Goal: Task Accomplishment & Management: Complete application form

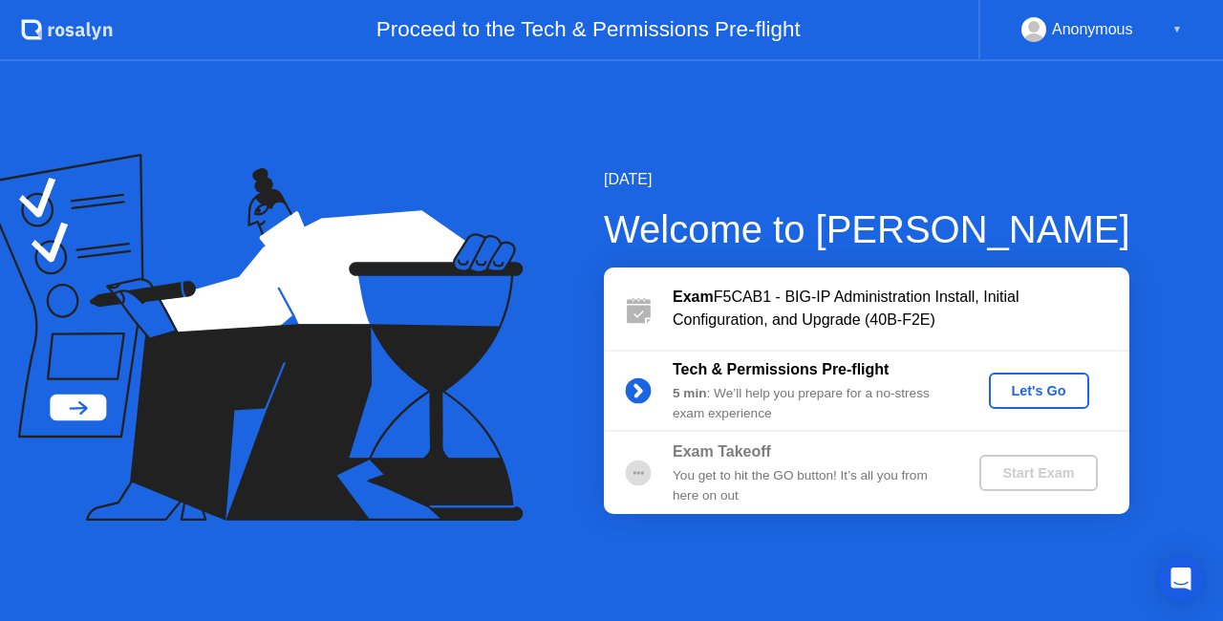
click at [1044, 394] on div "Let's Go" at bounding box center [1038, 390] width 85 height 15
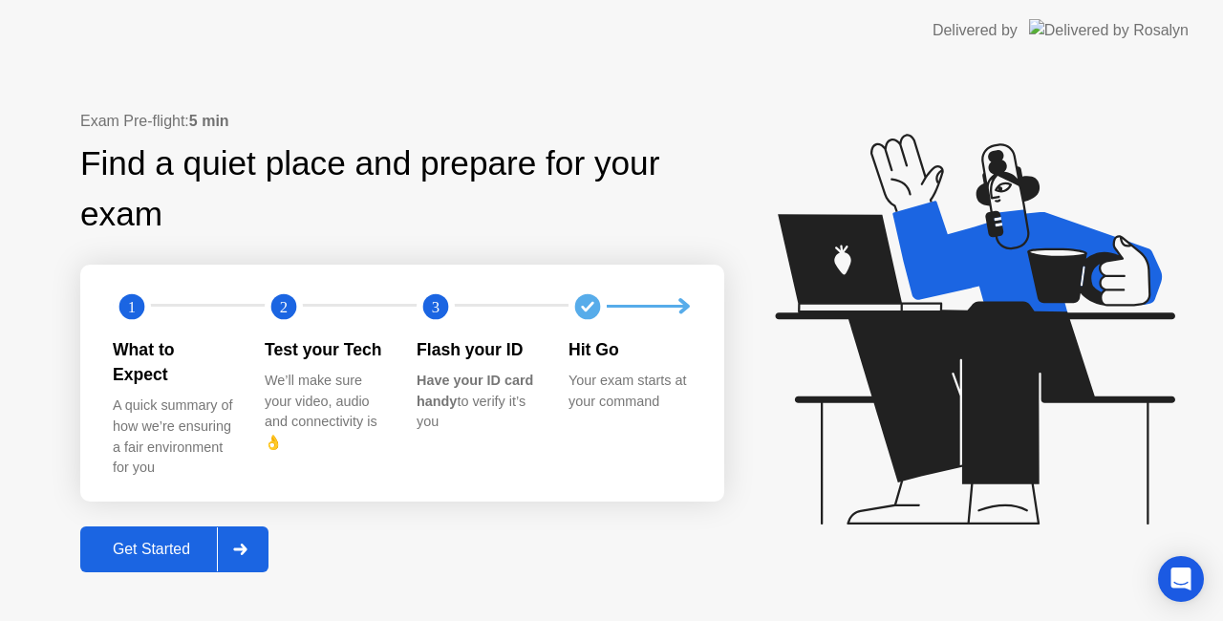
click at [153, 526] on button "Get Started" at bounding box center [174, 549] width 188 height 46
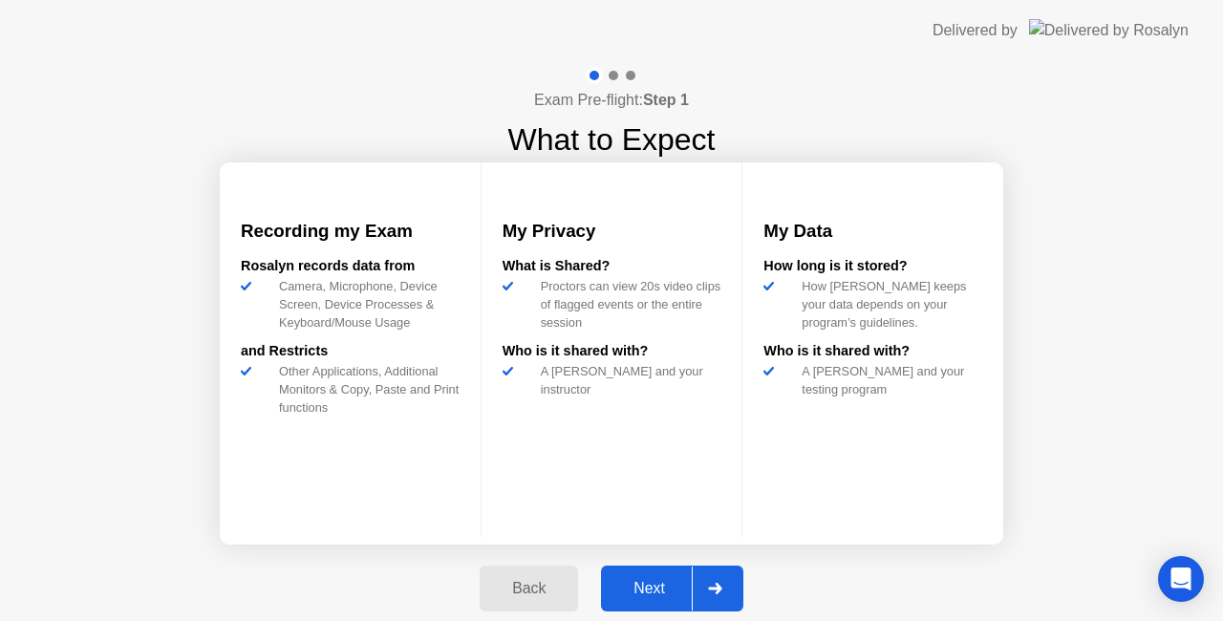
click at [653, 584] on div "Next" at bounding box center [649, 588] width 85 height 17
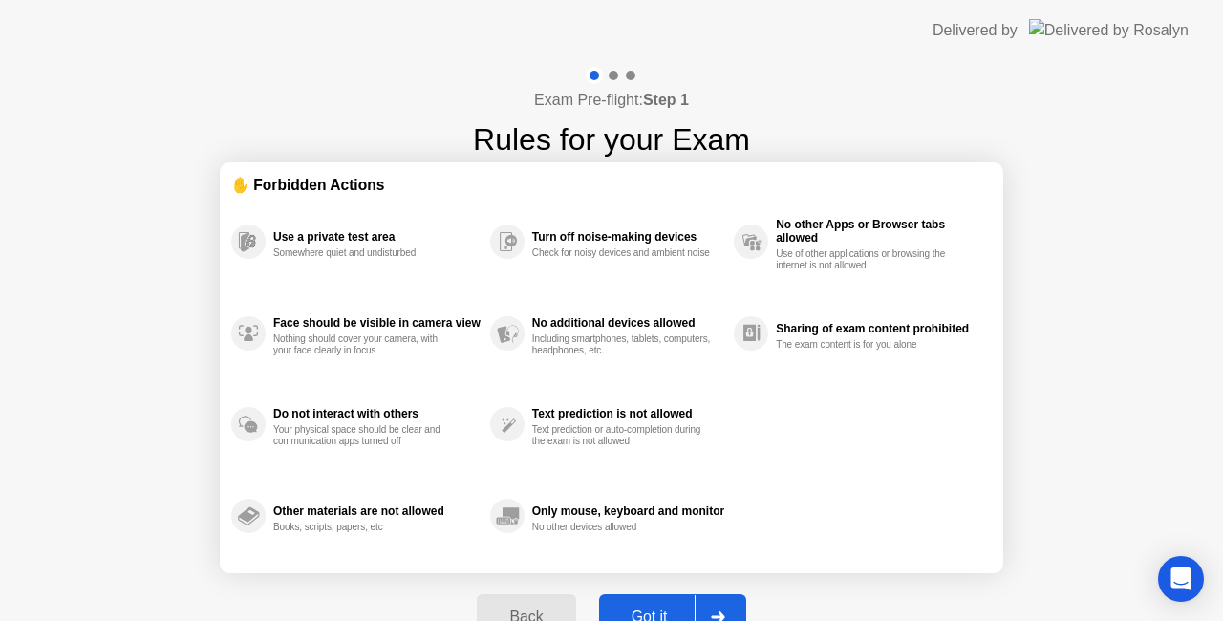
click at [647, 604] on button "Got it" at bounding box center [672, 617] width 147 height 46
select select "**********"
select select "*******"
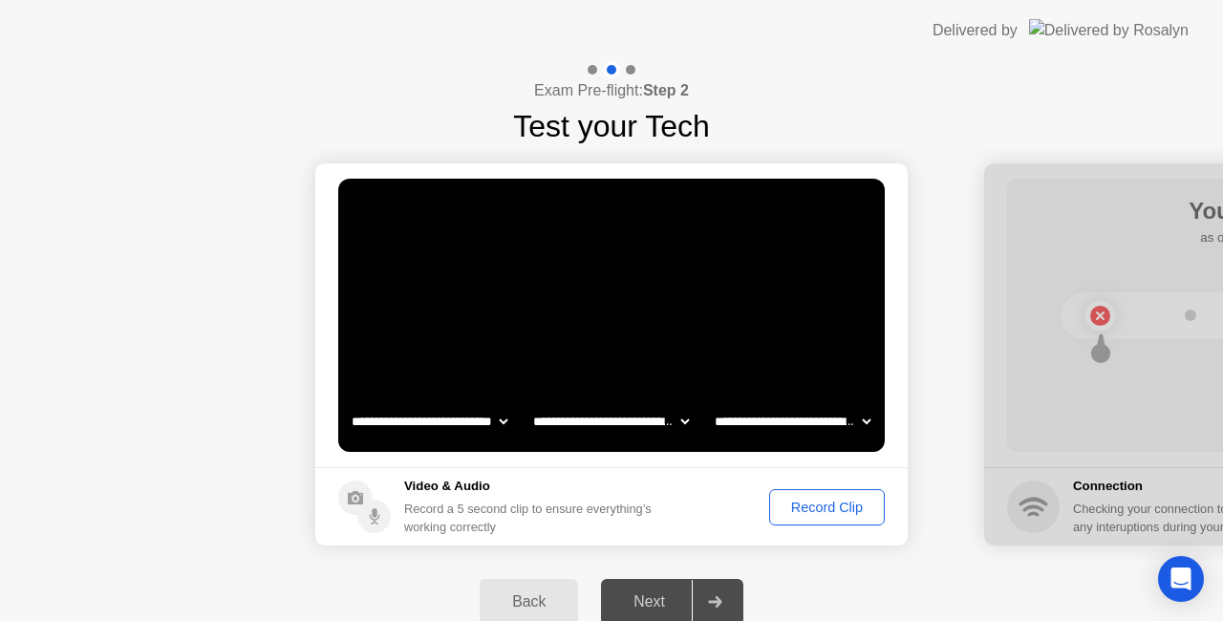
click at [818, 510] on div "Record Clip" at bounding box center [827, 507] width 102 height 15
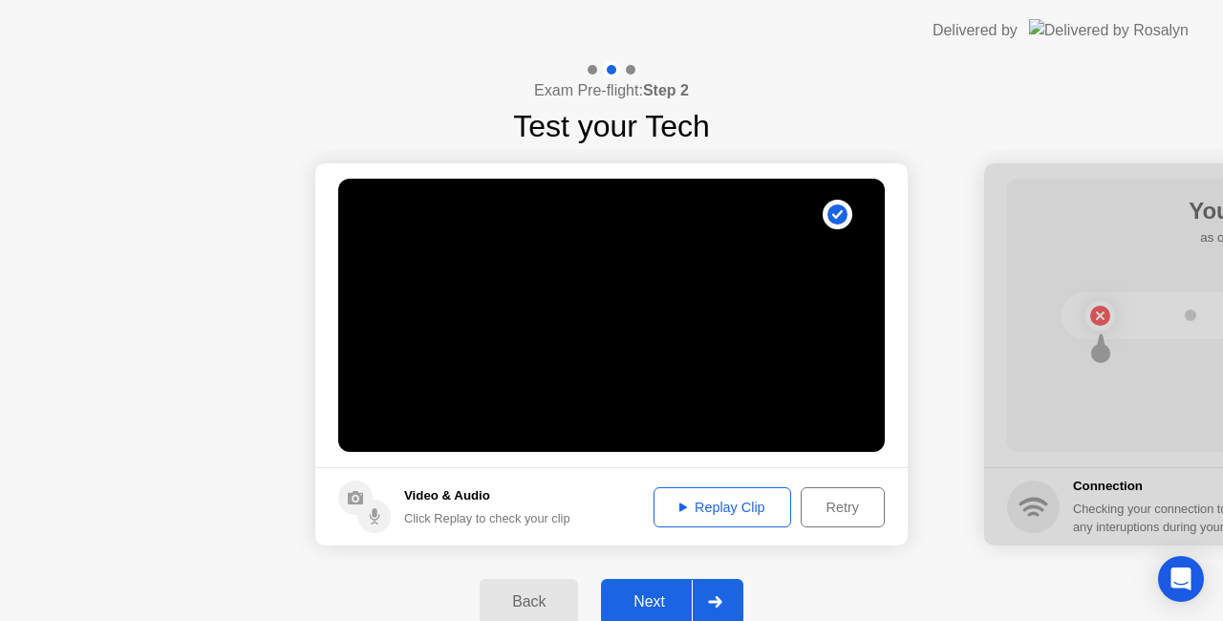
click at [746, 502] on div "Replay Clip" at bounding box center [722, 507] width 124 height 15
click at [651, 596] on div "Next" at bounding box center [649, 601] width 85 height 17
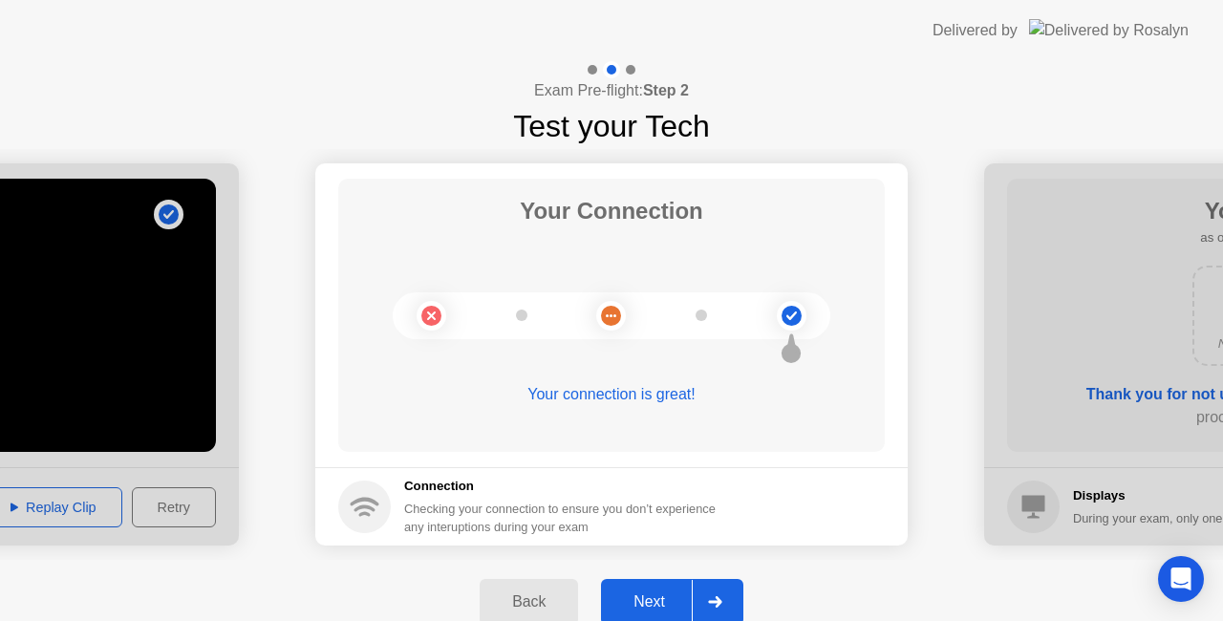
click at [651, 596] on div "Next" at bounding box center [649, 601] width 85 height 17
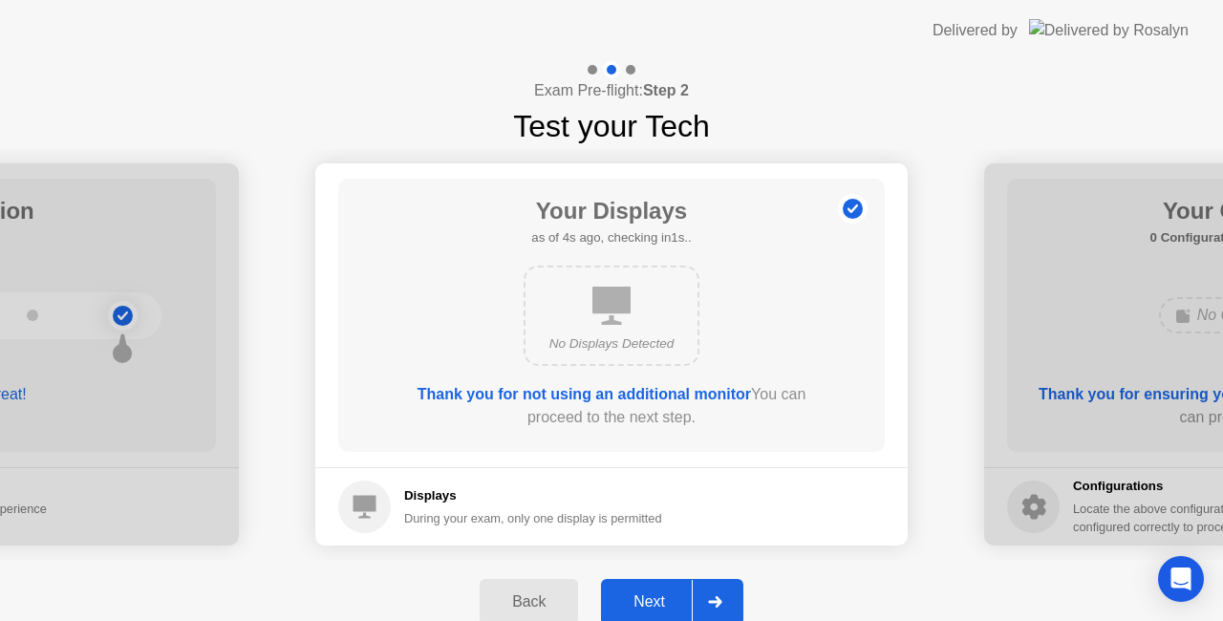
click at [651, 596] on div "Next" at bounding box center [649, 601] width 85 height 17
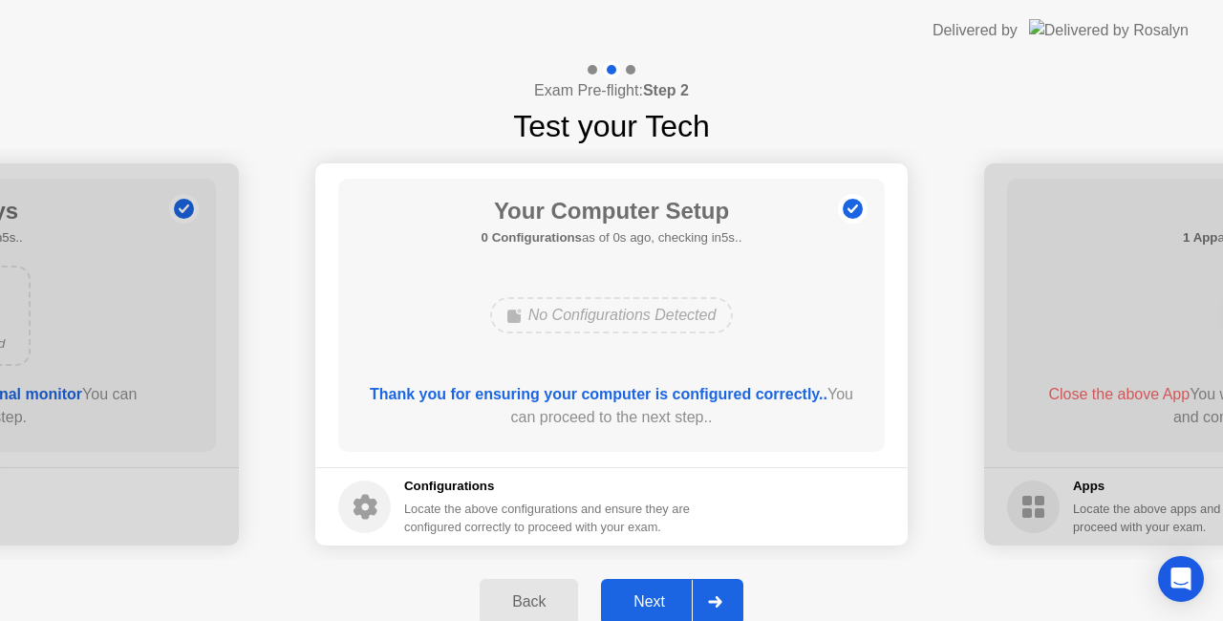
click at [651, 596] on div "Next" at bounding box center [649, 601] width 85 height 17
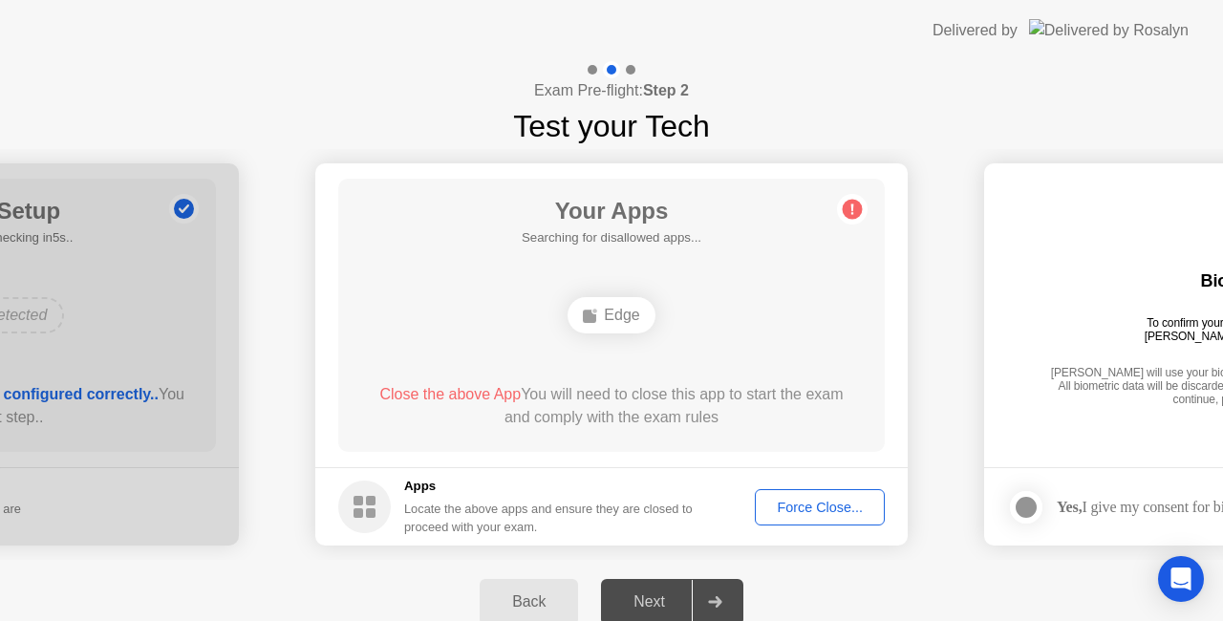
click at [609, 309] on div "Edge" at bounding box center [610, 315] width 87 height 36
drag, startPoint x: 806, startPoint y: 513, endPoint x: 674, endPoint y: 663, distance: 199.7
click at [674, 620] on html "**********" at bounding box center [611, 310] width 1223 height 621
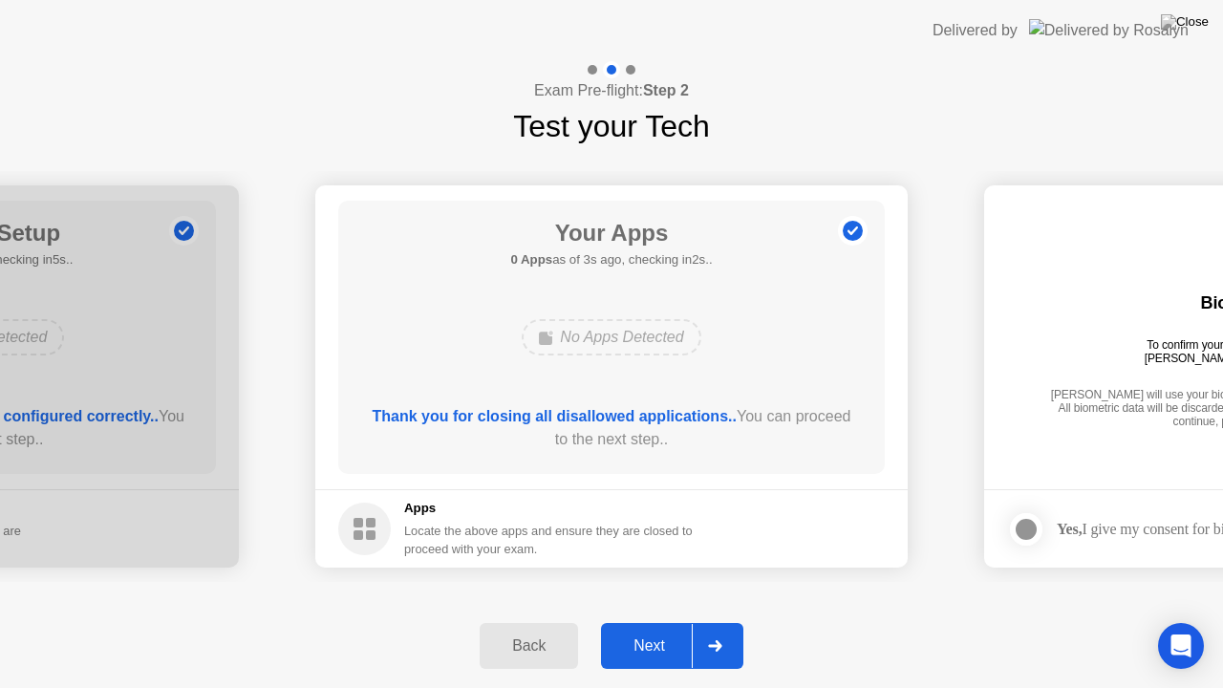
click at [645, 620] on div "Next" at bounding box center [649, 645] width 85 height 17
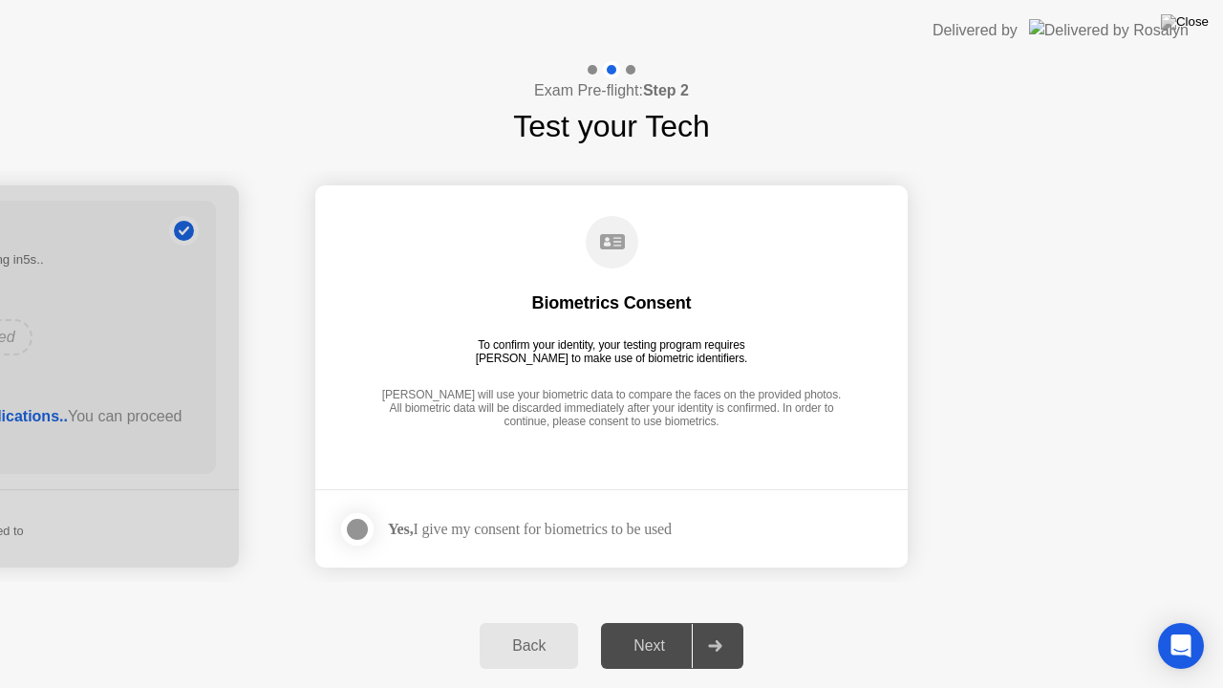
click at [365, 526] on div at bounding box center [357, 529] width 23 height 23
click at [662, 620] on div "Next" at bounding box center [649, 645] width 85 height 17
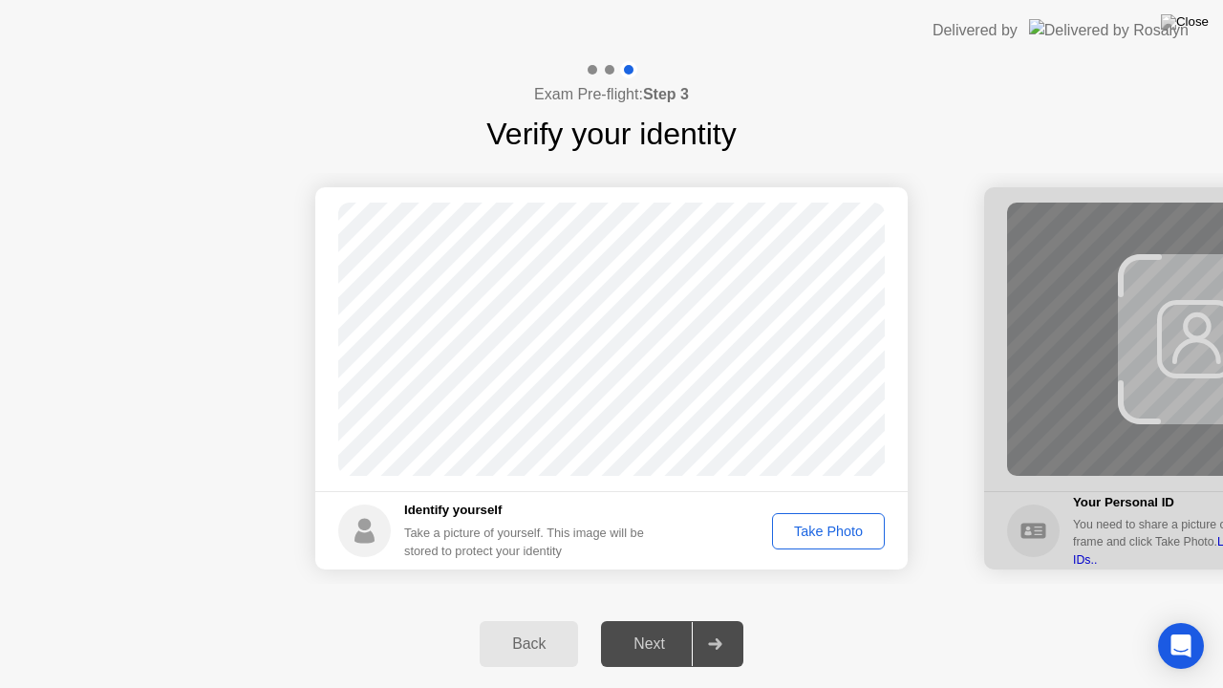
click at [817, 530] on div "Take Photo" at bounding box center [827, 530] width 99 height 15
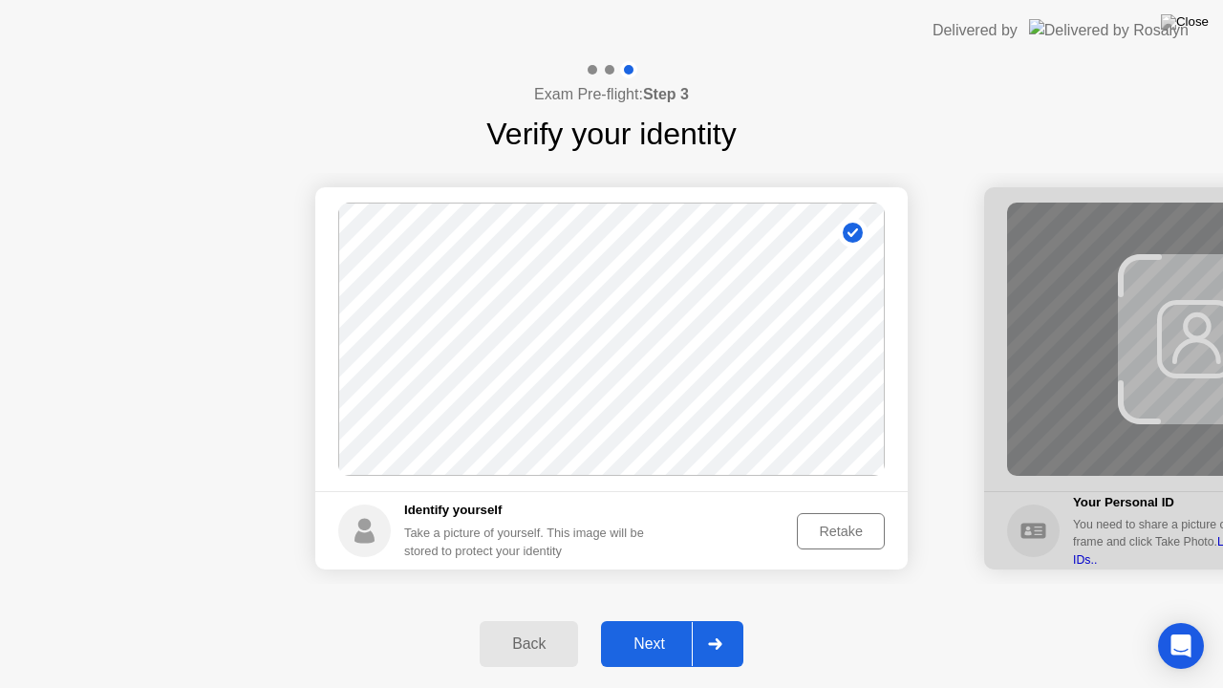
click at [642, 620] on div "Next" at bounding box center [649, 643] width 85 height 17
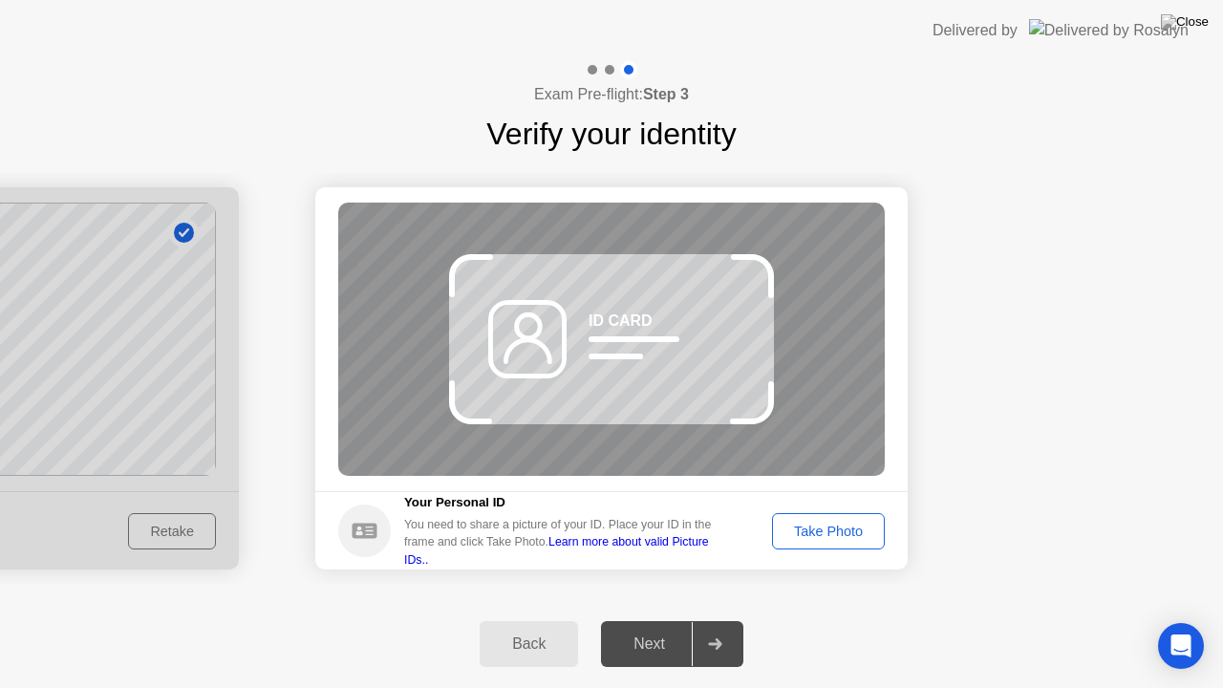
click at [814, 528] on div "Take Photo" at bounding box center [827, 530] width 99 height 15
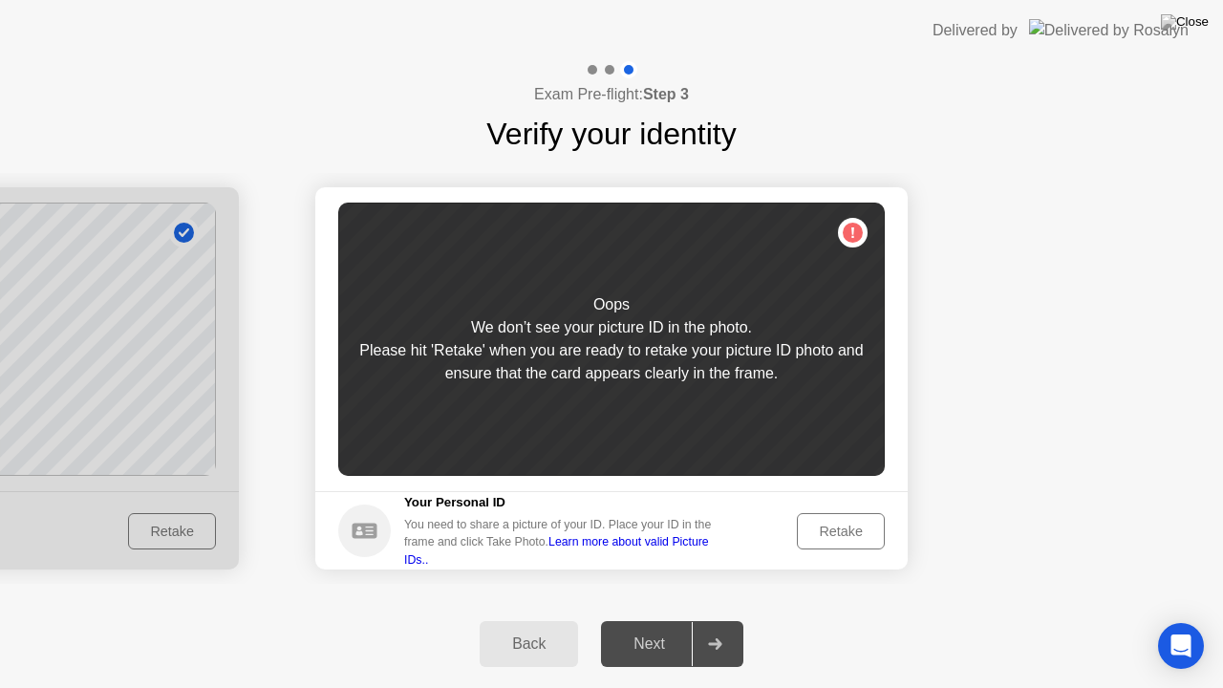
click at [814, 528] on div "Retake" at bounding box center [840, 530] width 75 height 15
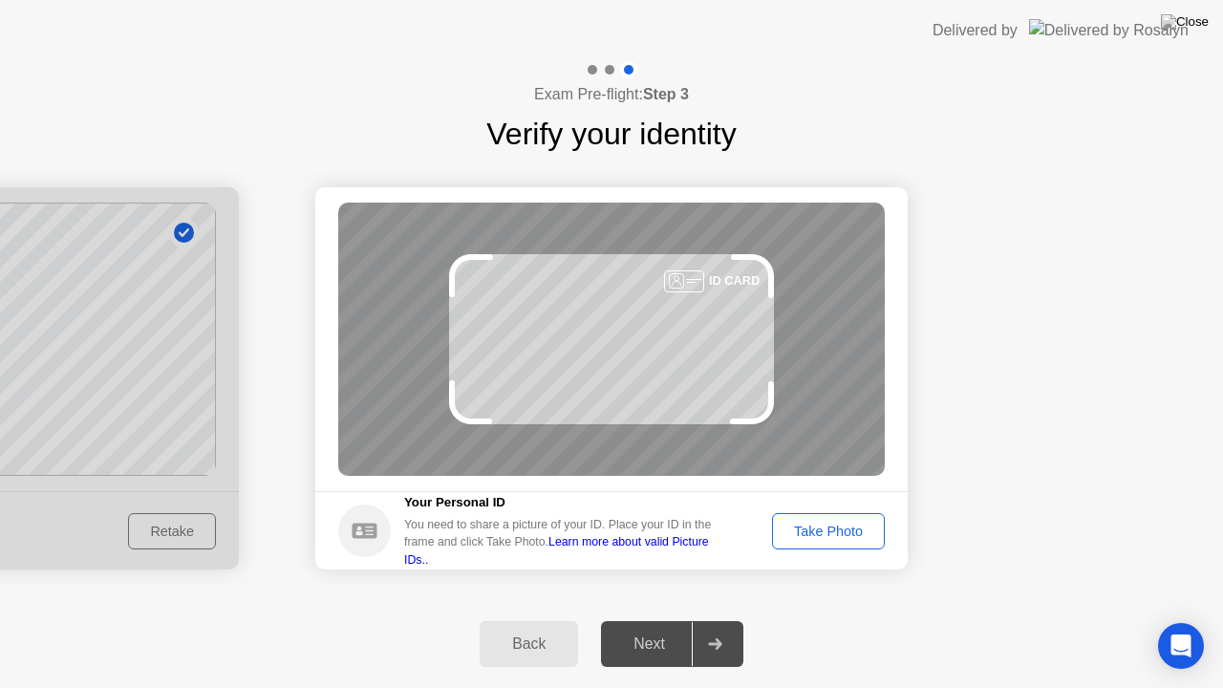
click at [814, 528] on div "Take Photo" at bounding box center [827, 530] width 99 height 15
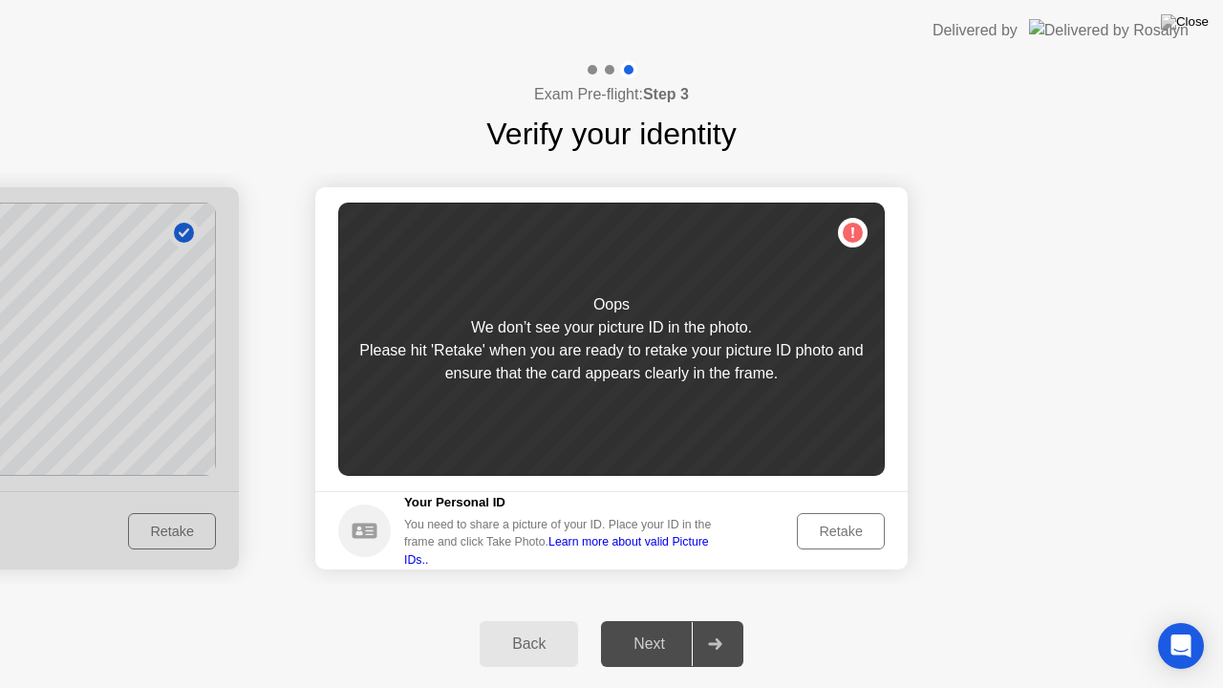
click at [814, 528] on div "Retake" at bounding box center [840, 530] width 75 height 15
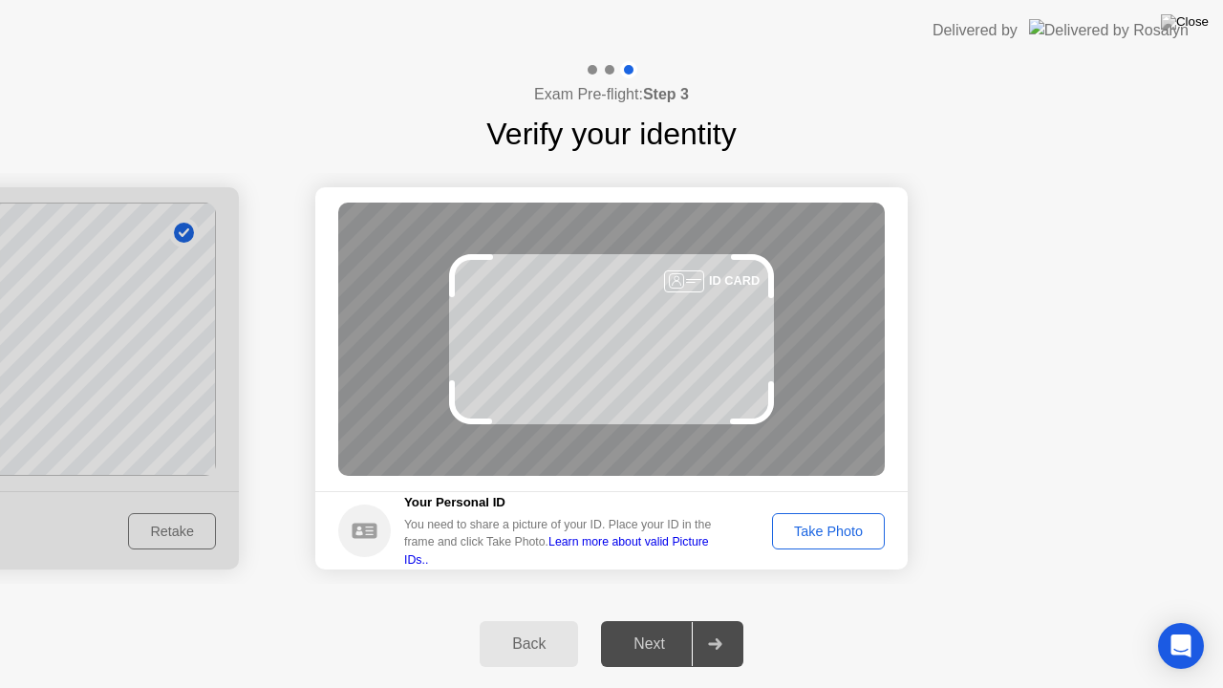
click at [814, 528] on div "Take Photo" at bounding box center [827, 530] width 99 height 15
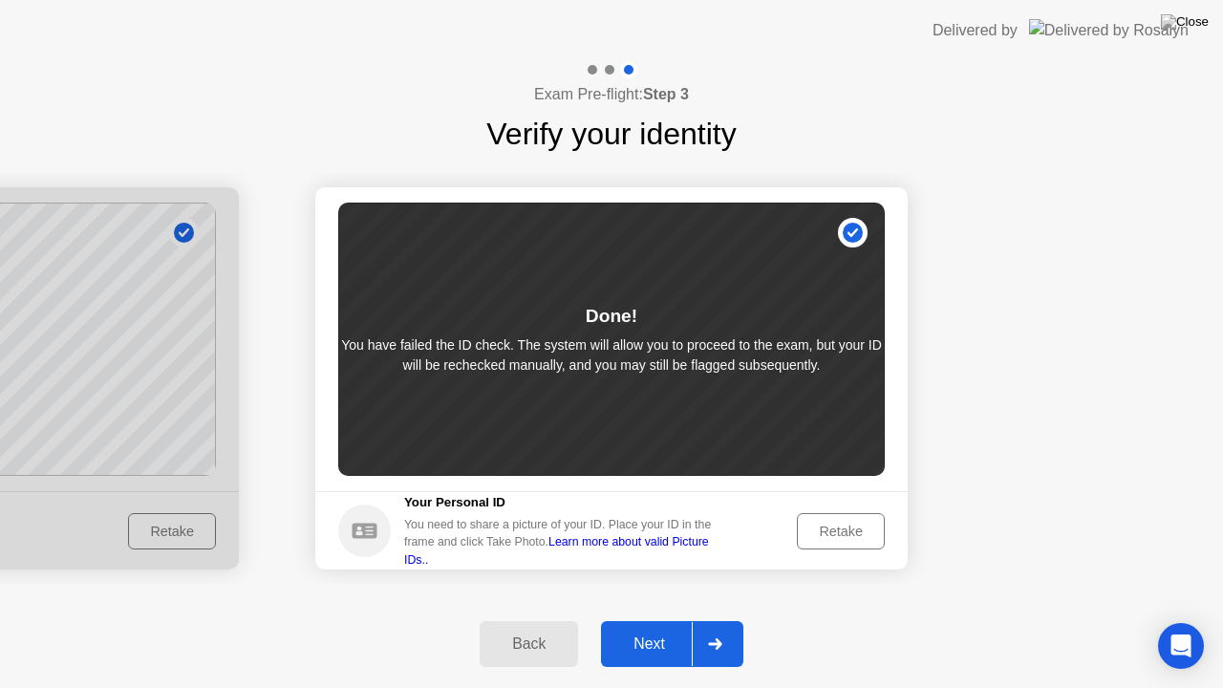
click at [661, 620] on div "Next" at bounding box center [649, 643] width 85 height 17
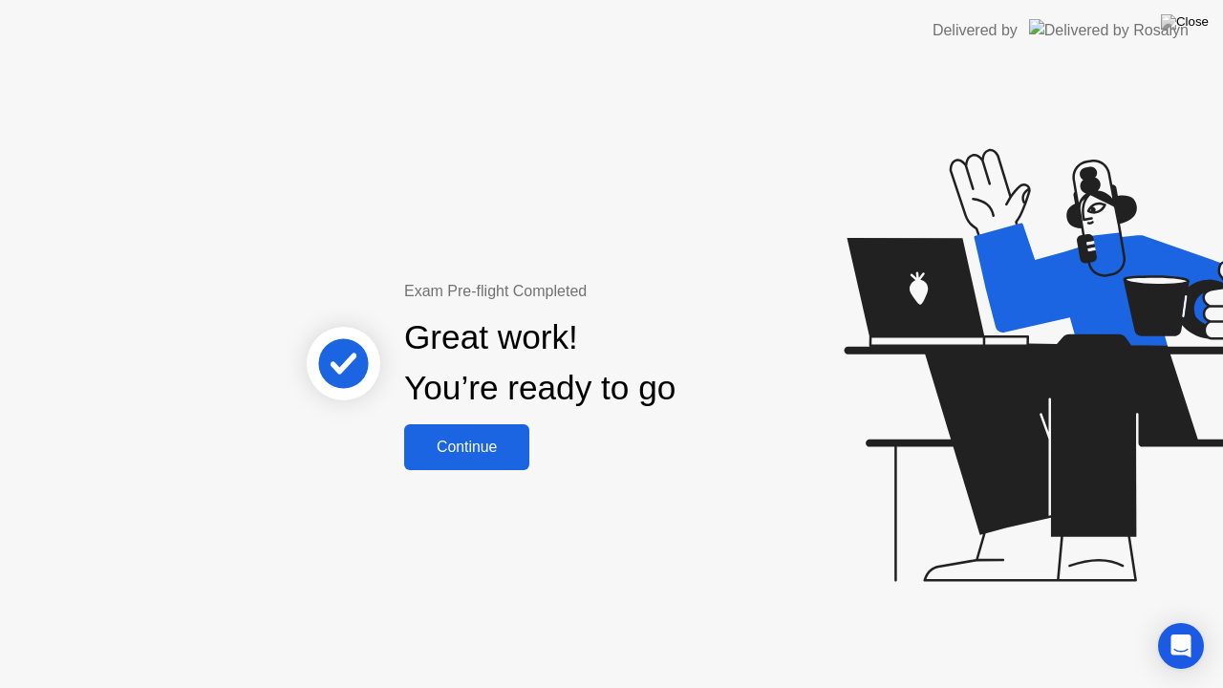
click at [493, 444] on div "Continue" at bounding box center [467, 446] width 114 height 17
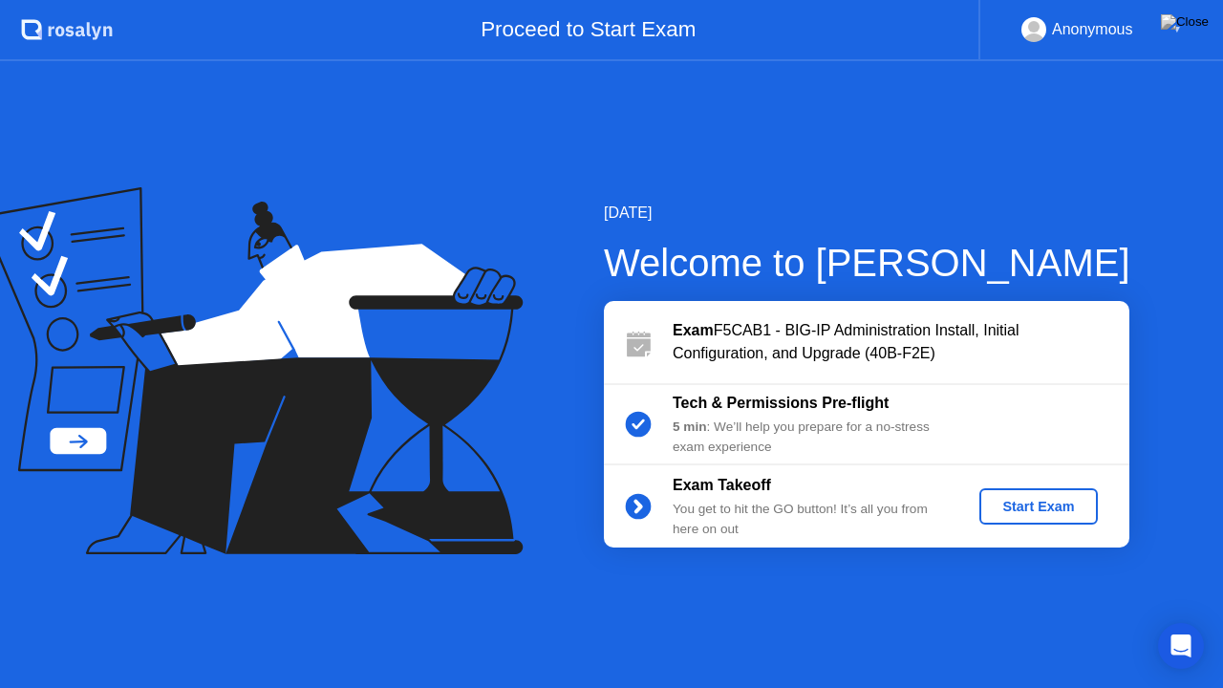
click at [1041, 499] on div "Start Exam" at bounding box center [1038, 506] width 102 height 15
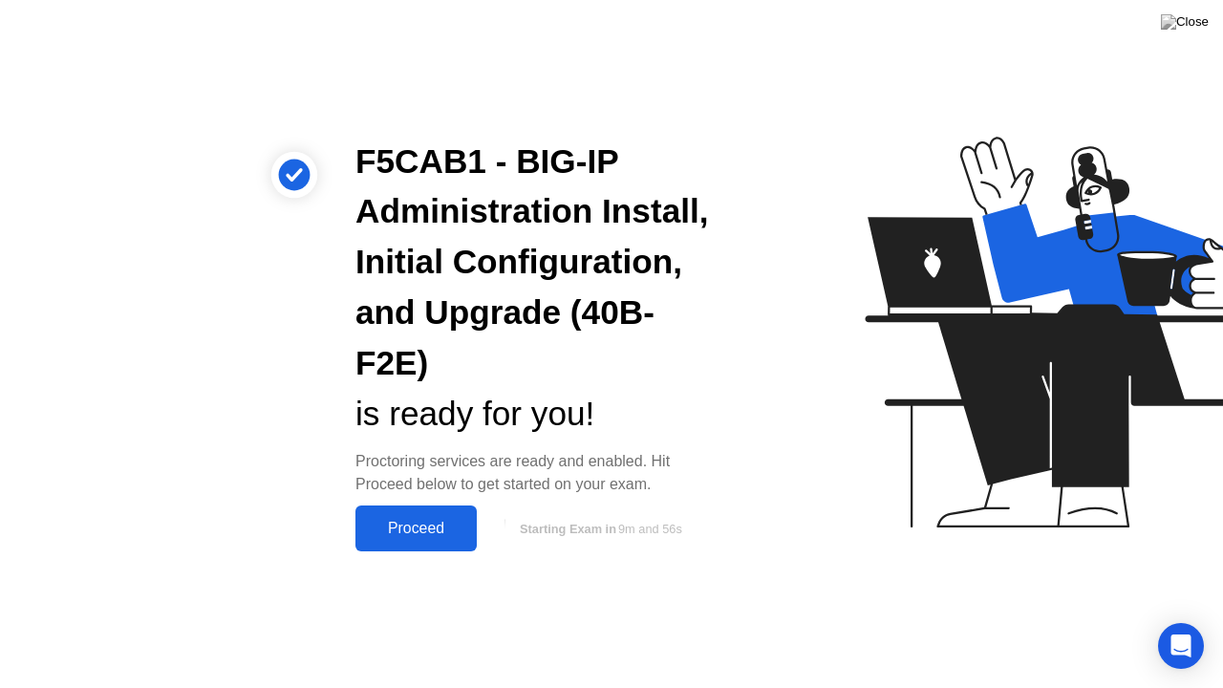
click at [457, 531] on div "Proceed" at bounding box center [416, 528] width 110 height 17
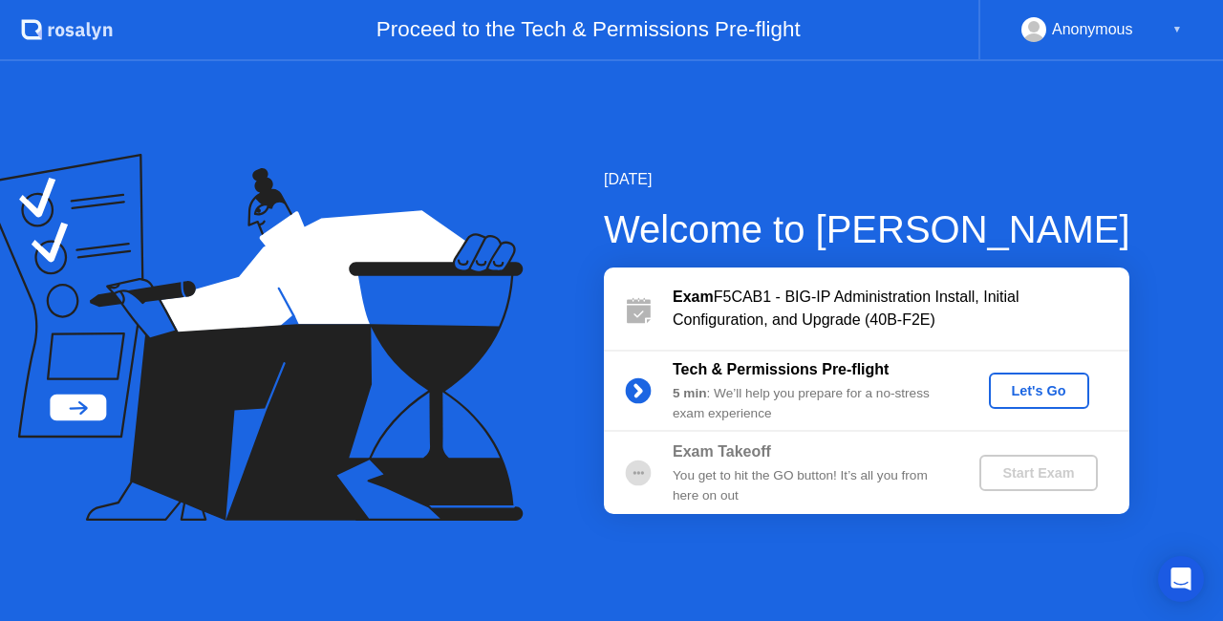
click at [1054, 388] on div "Let's Go" at bounding box center [1038, 390] width 85 height 15
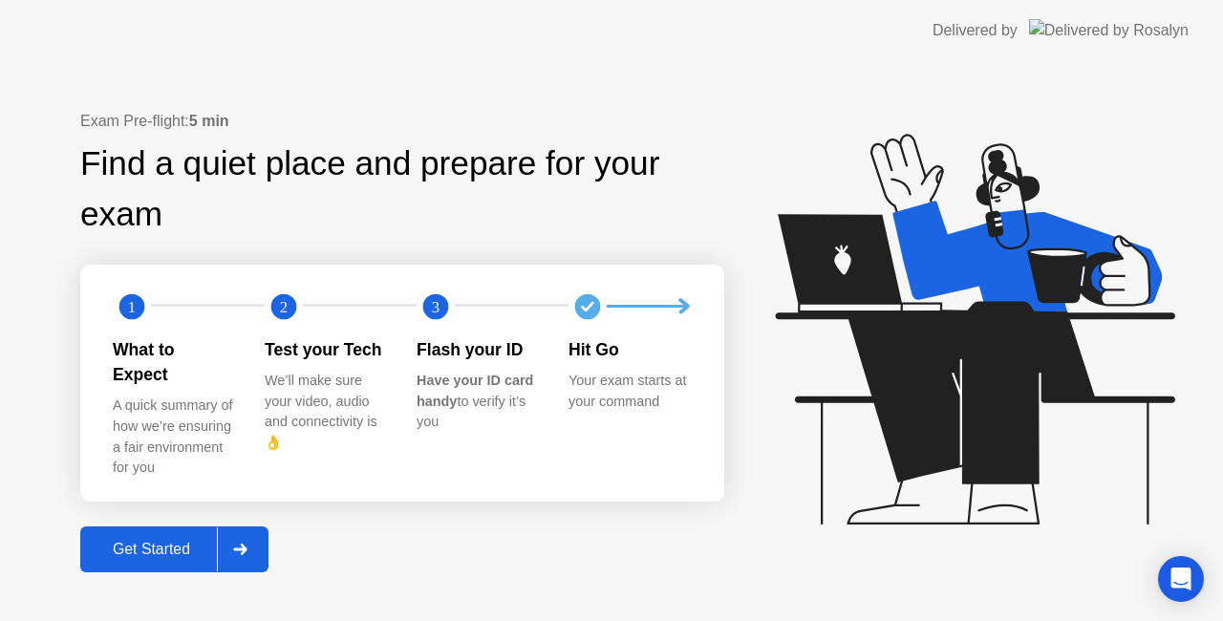
click at [144, 541] on div "Get Started" at bounding box center [151, 549] width 131 height 17
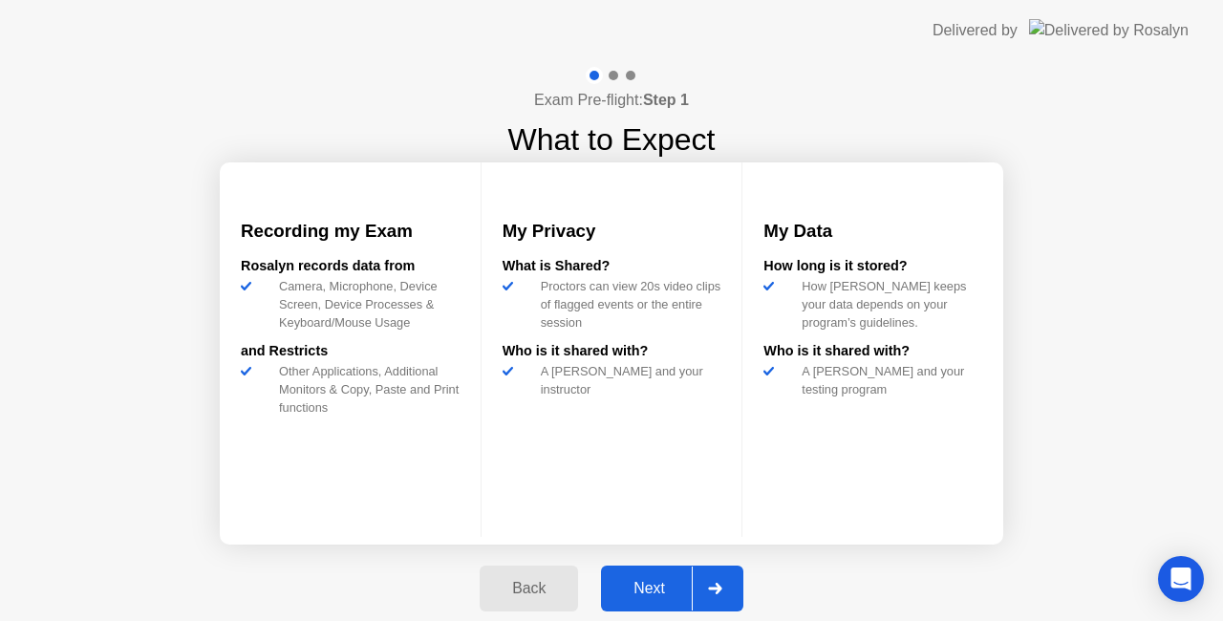
click at [649, 585] on div "Next" at bounding box center [649, 588] width 85 height 17
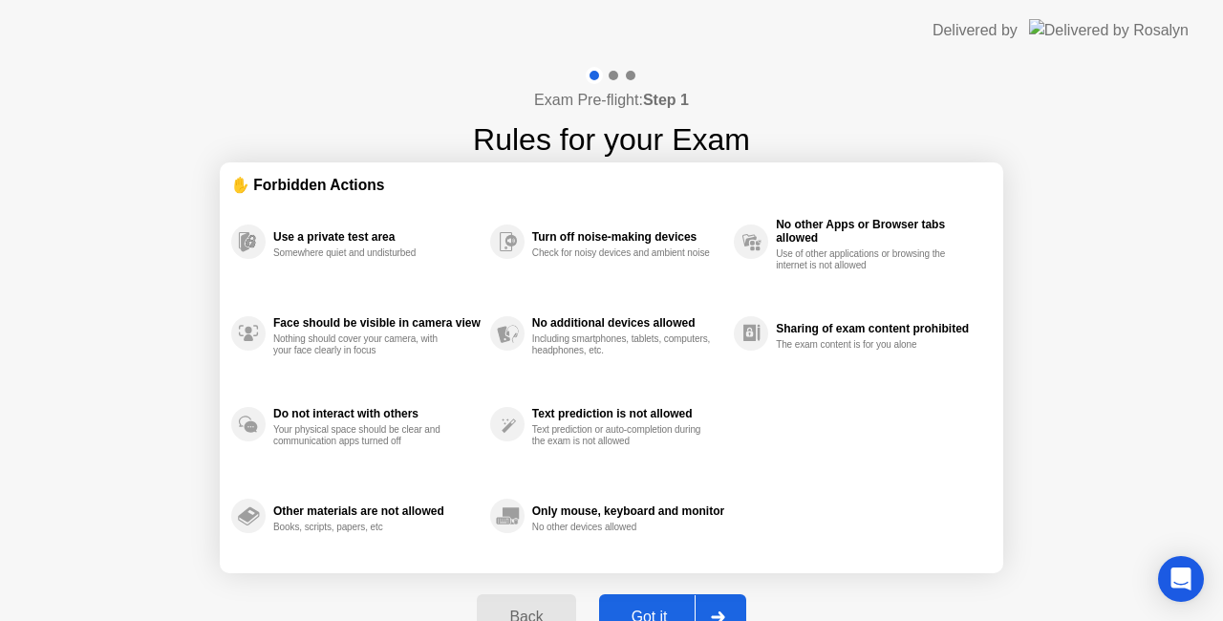
click at [659, 608] on div "Got it" at bounding box center [650, 616] width 90 height 17
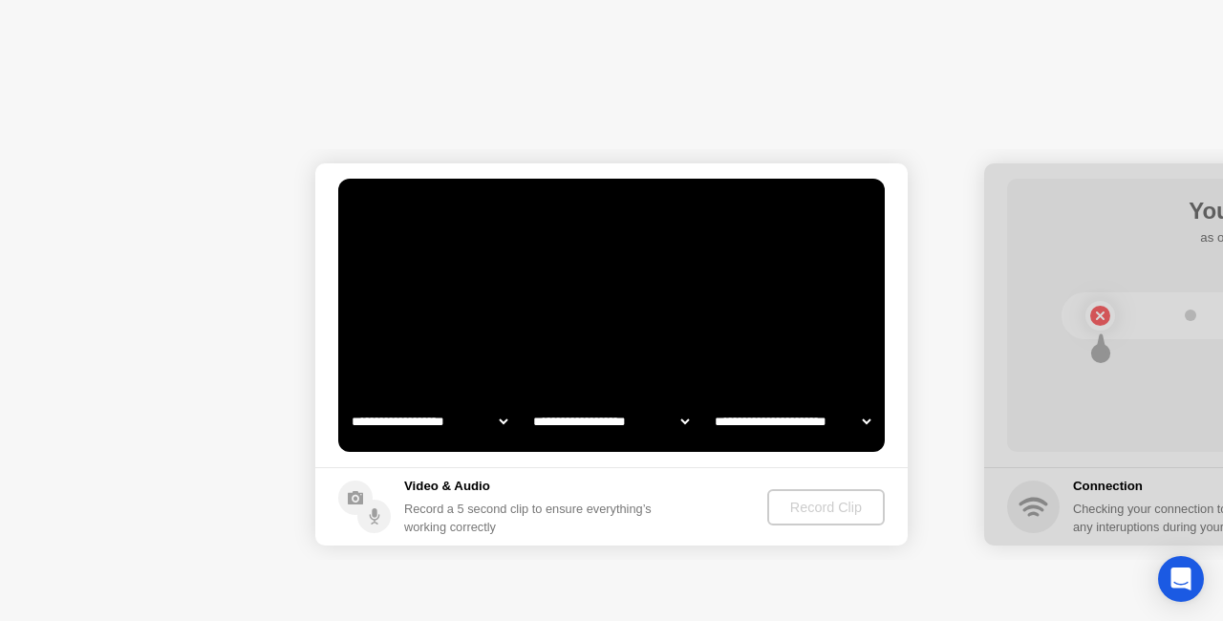
select select "**********"
select select "*******"
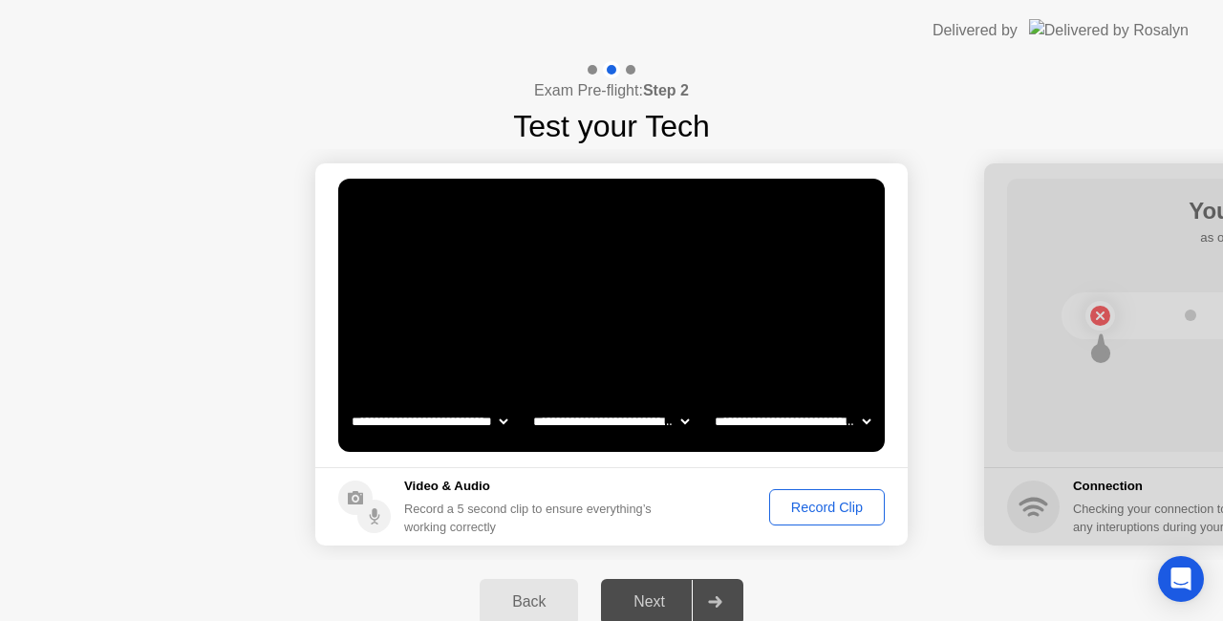
click at [804, 500] on div "Record Clip" at bounding box center [827, 507] width 102 height 15
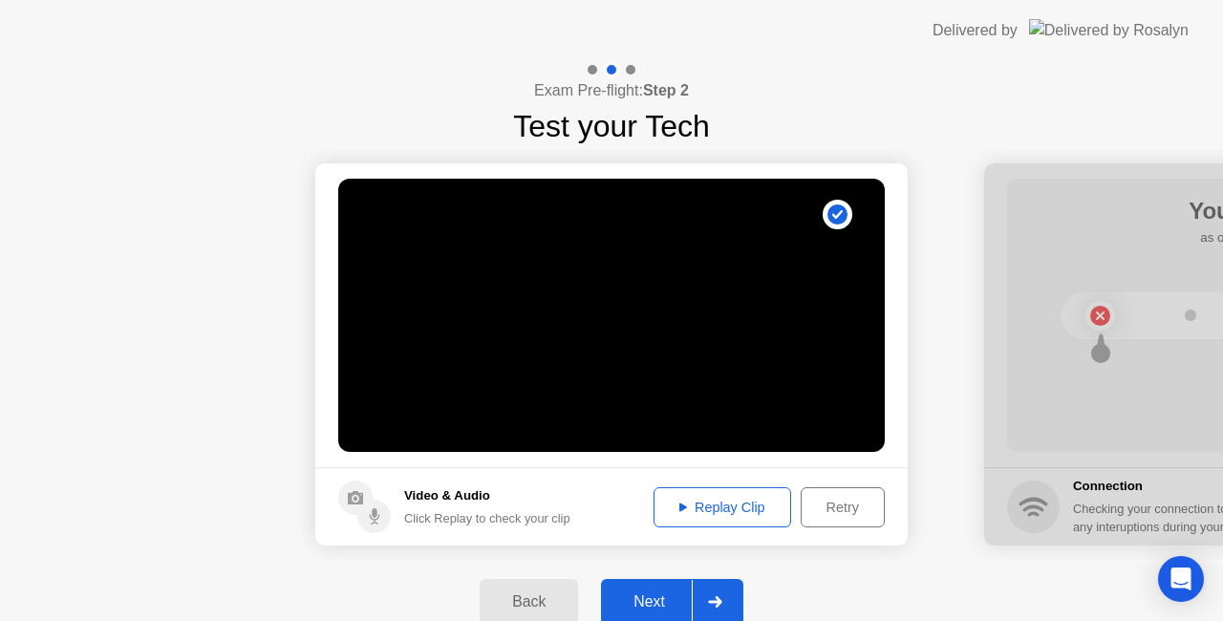
click at [677, 512] on div "Replay Clip" at bounding box center [722, 507] width 124 height 15
click at [649, 596] on div "Next" at bounding box center [649, 601] width 85 height 17
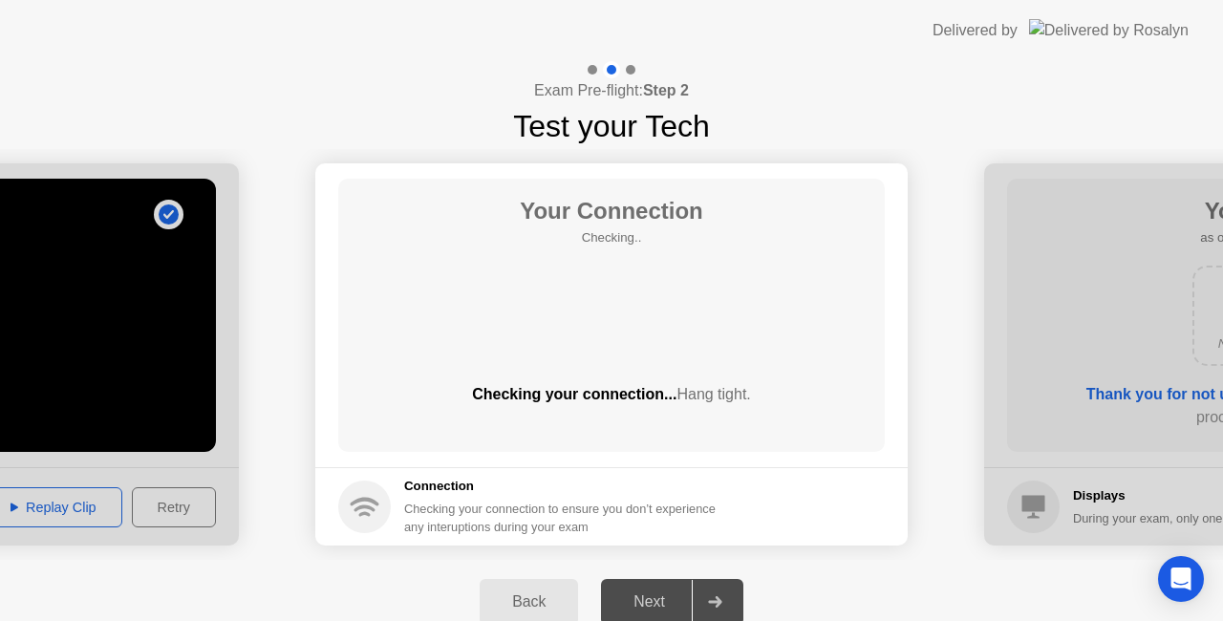
click at [649, 595] on div "Next" at bounding box center [649, 601] width 85 height 17
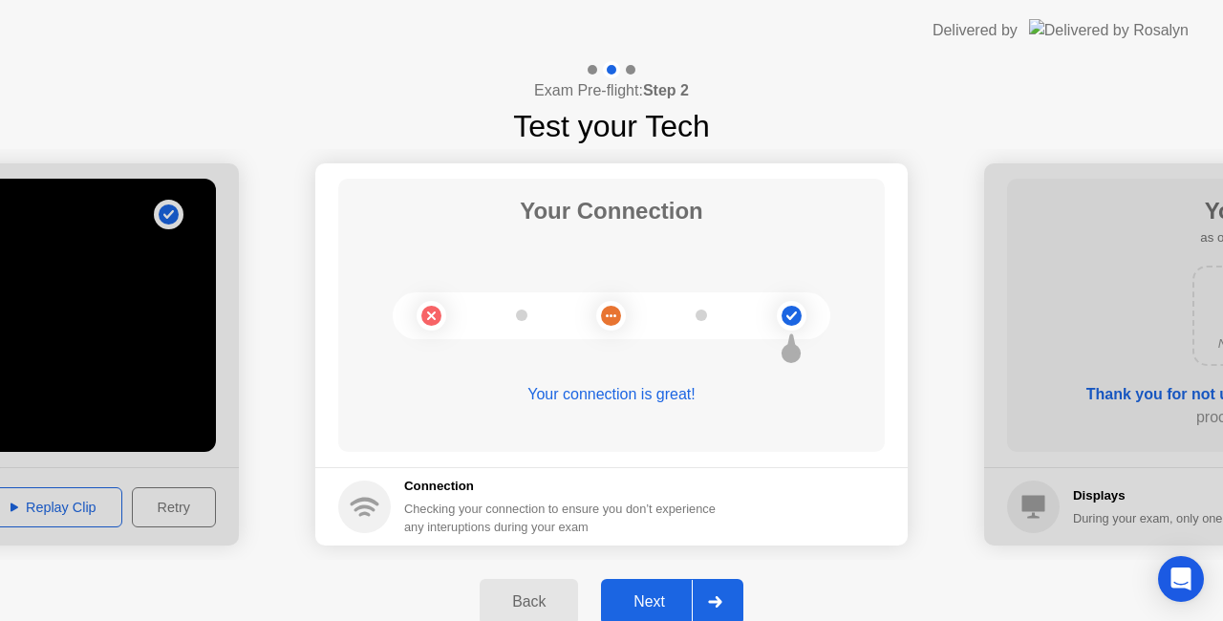
click at [649, 595] on div "Next" at bounding box center [649, 601] width 85 height 17
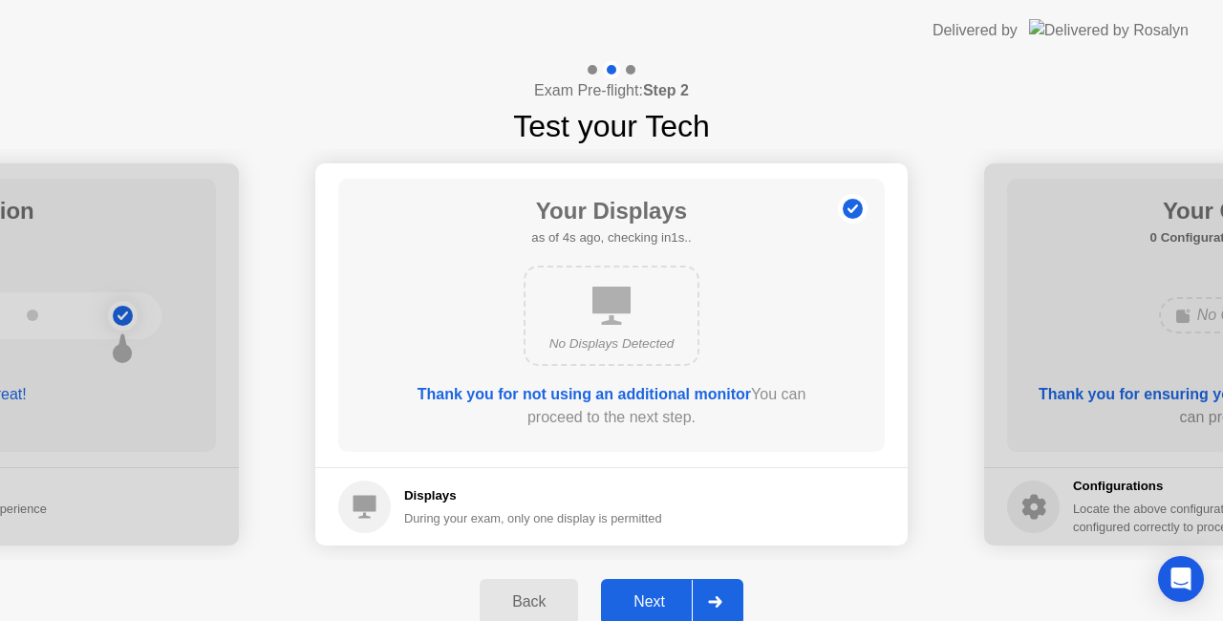
click at [649, 595] on div "Next" at bounding box center [649, 601] width 85 height 17
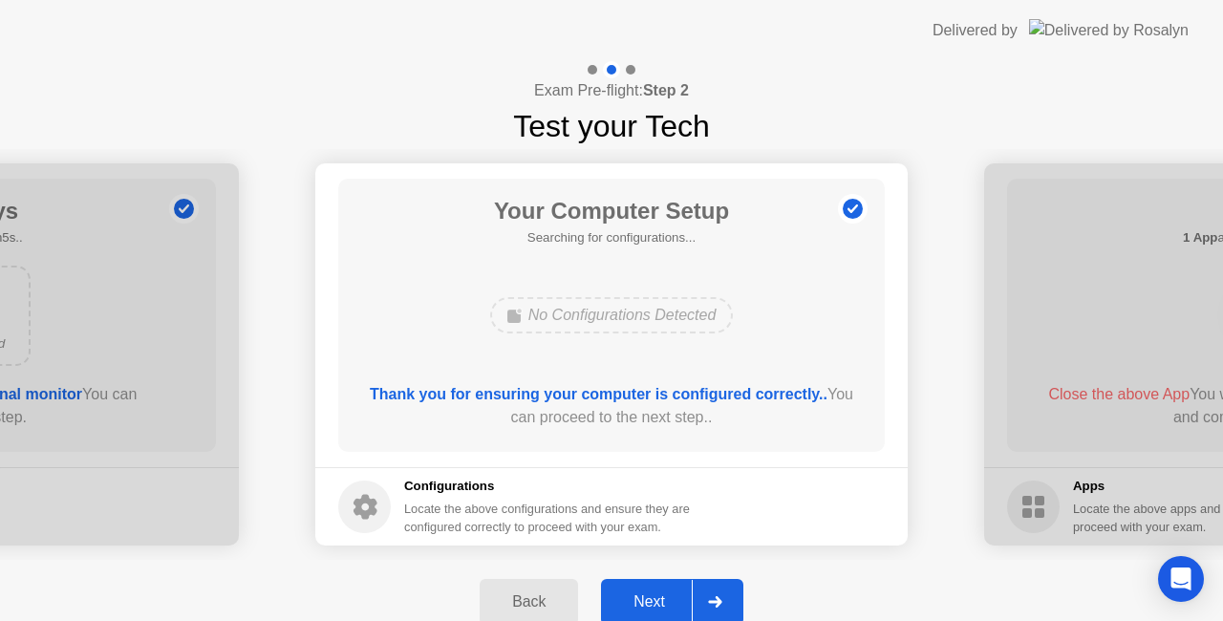
click at [649, 595] on div "Next" at bounding box center [649, 601] width 85 height 17
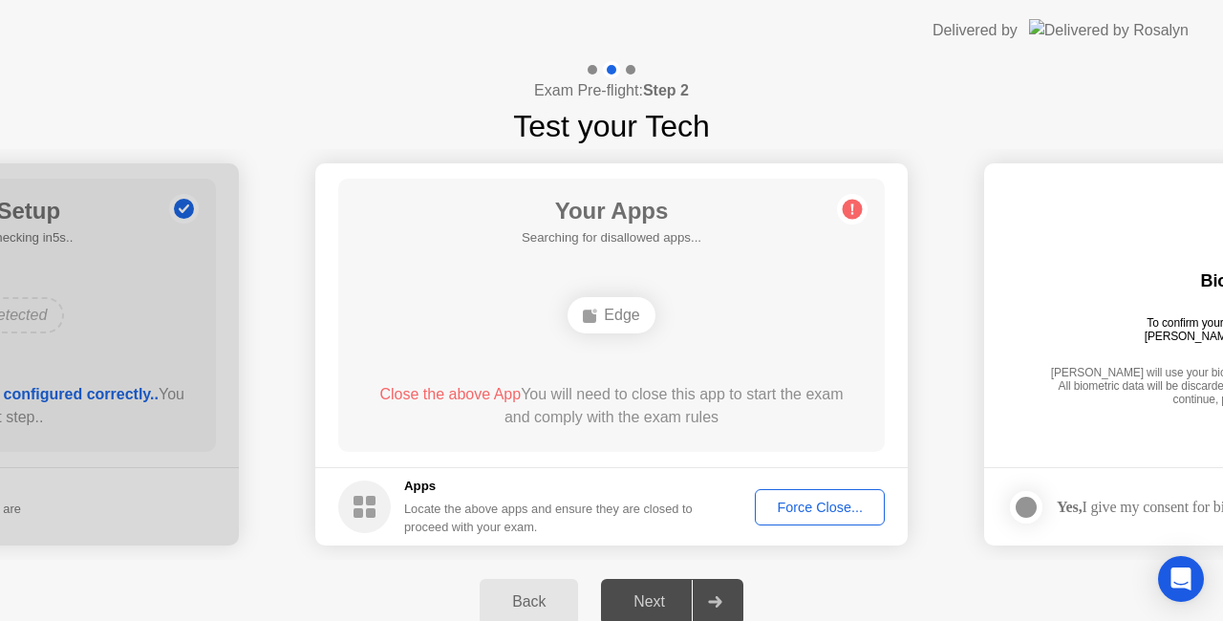
click at [645, 593] on div "Next" at bounding box center [649, 601] width 85 height 17
click at [780, 500] on div "Force Close..." at bounding box center [819, 507] width 117 height 15
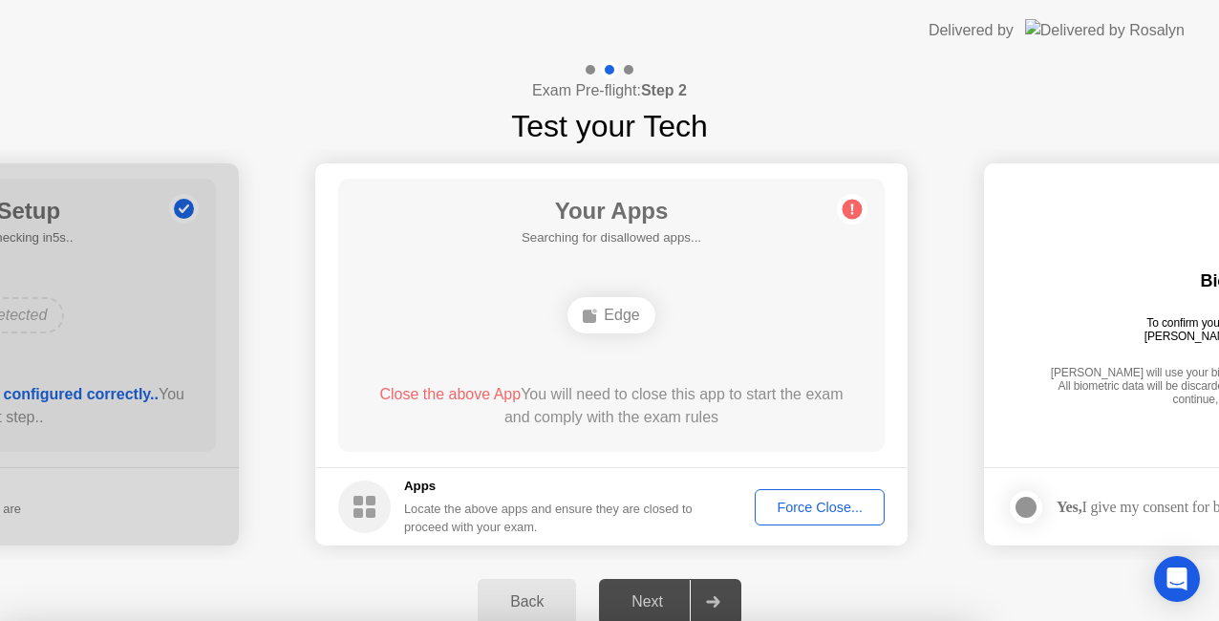
click at [819, 620] on div at bounding box center [609, 621] width 1219 height 0
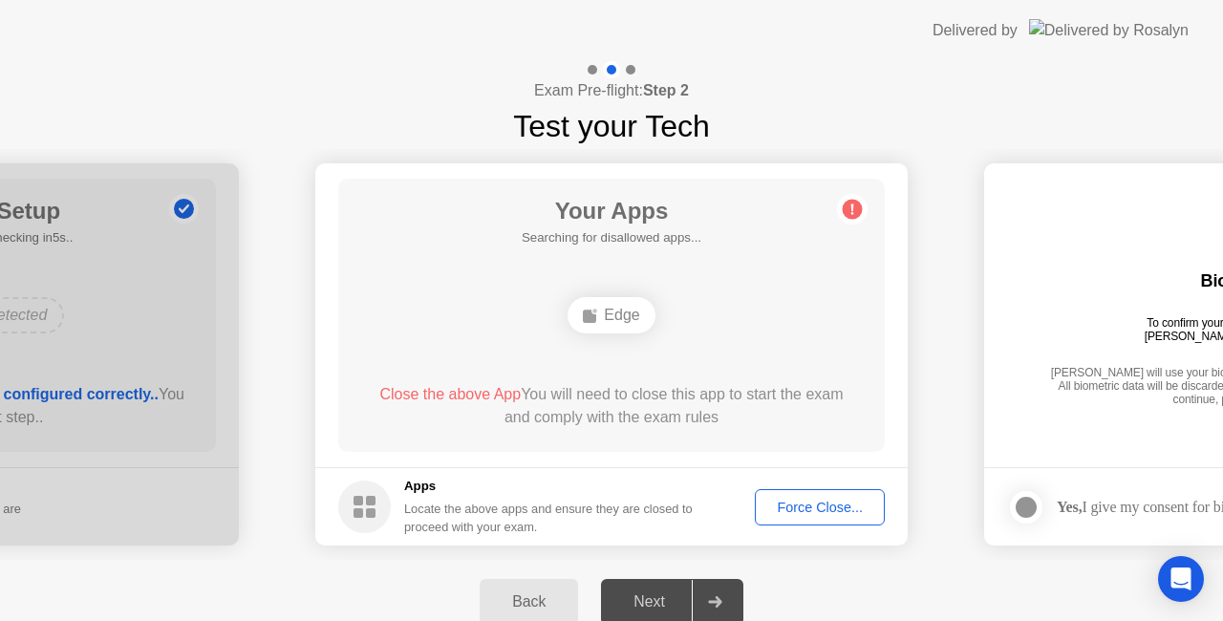
click at [812, 501] on div "Force Close..." at bounding box center [819, 507] width 117 height 15
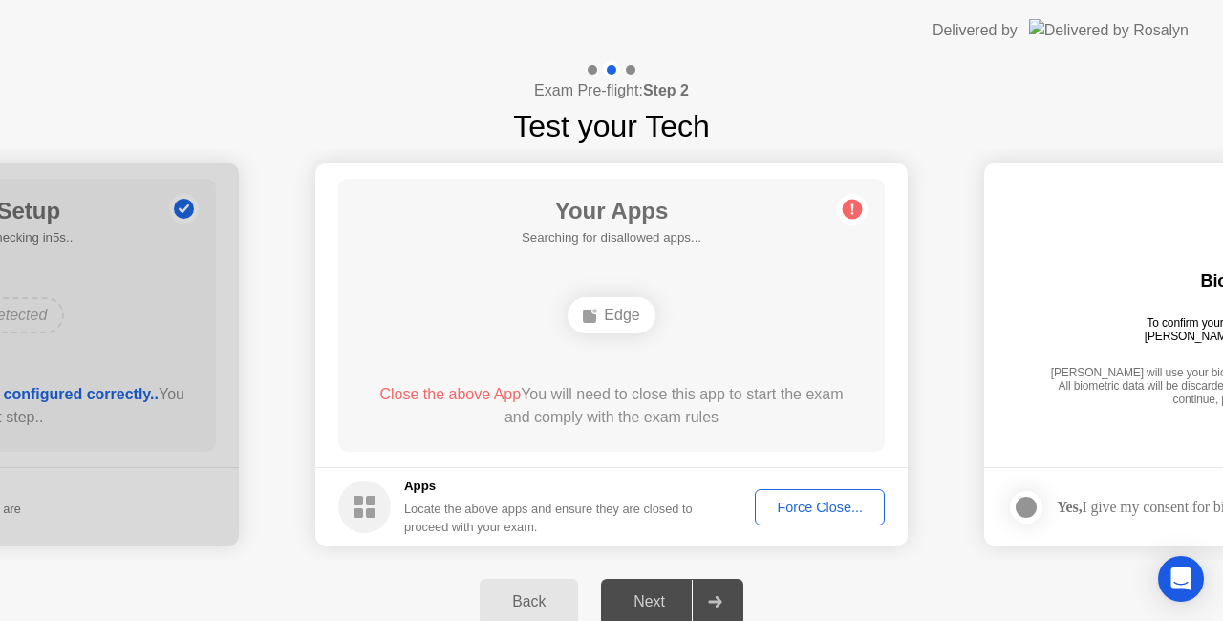
click at [841, 505] on div "Force Close..." at bounding box center [819, 507] width 117 height 15
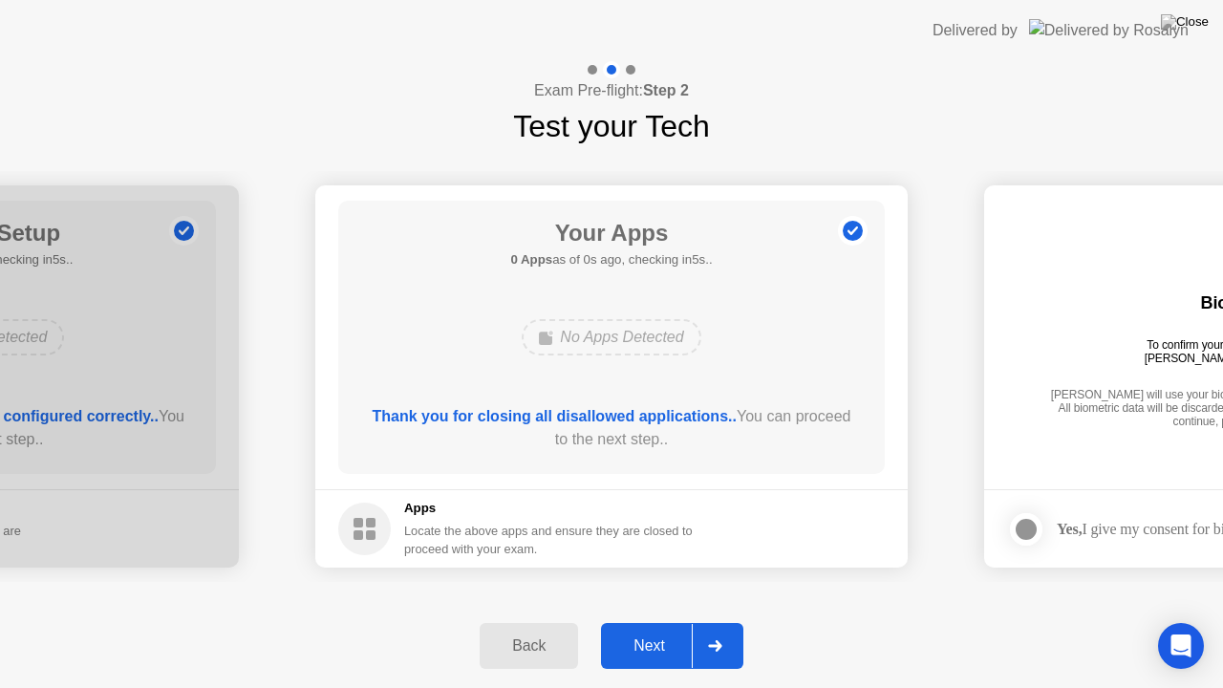
click at [818, 530] on footer "Apps Locate the above apps and ensure they are closed to proceed with your exam." at bounding box center [611, 528] width 592 height 78
click at [649, 620] on div "Next" at bounding box center [649, 645] width 85 height 17
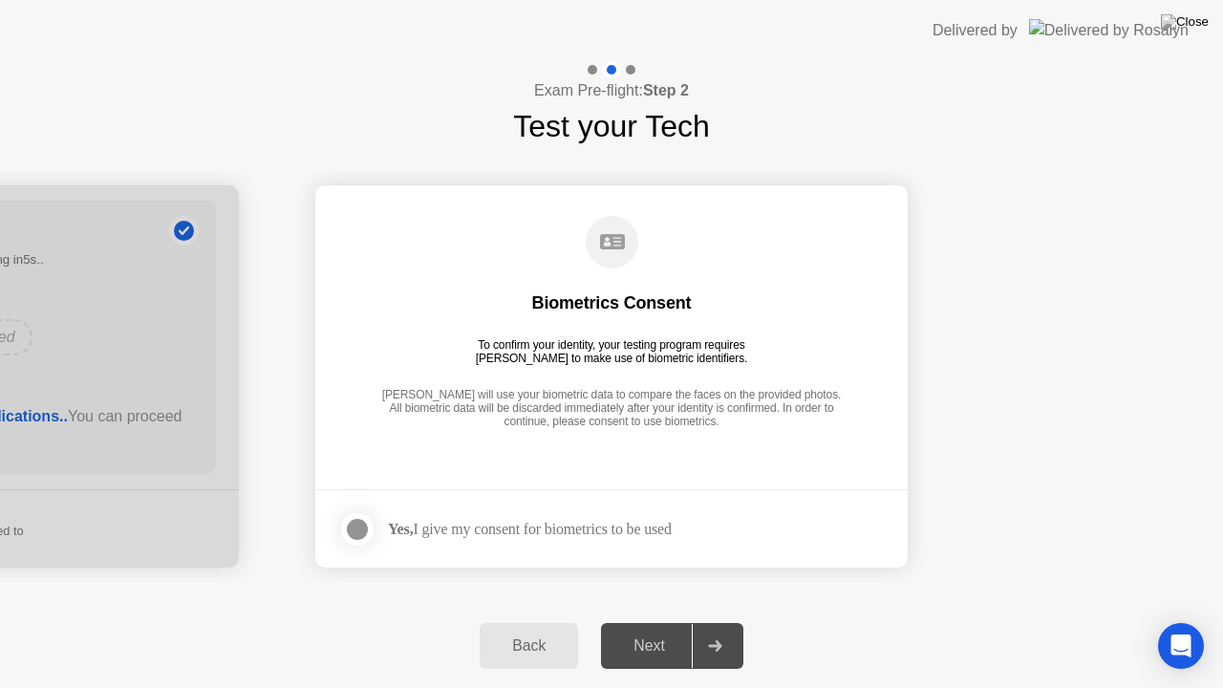
click at [359, 527] on div at bounding box center [357, 529] width 23 height 23
click at [643, 620] on div "Next" at bounding box center [649, 645] width 85 height 17
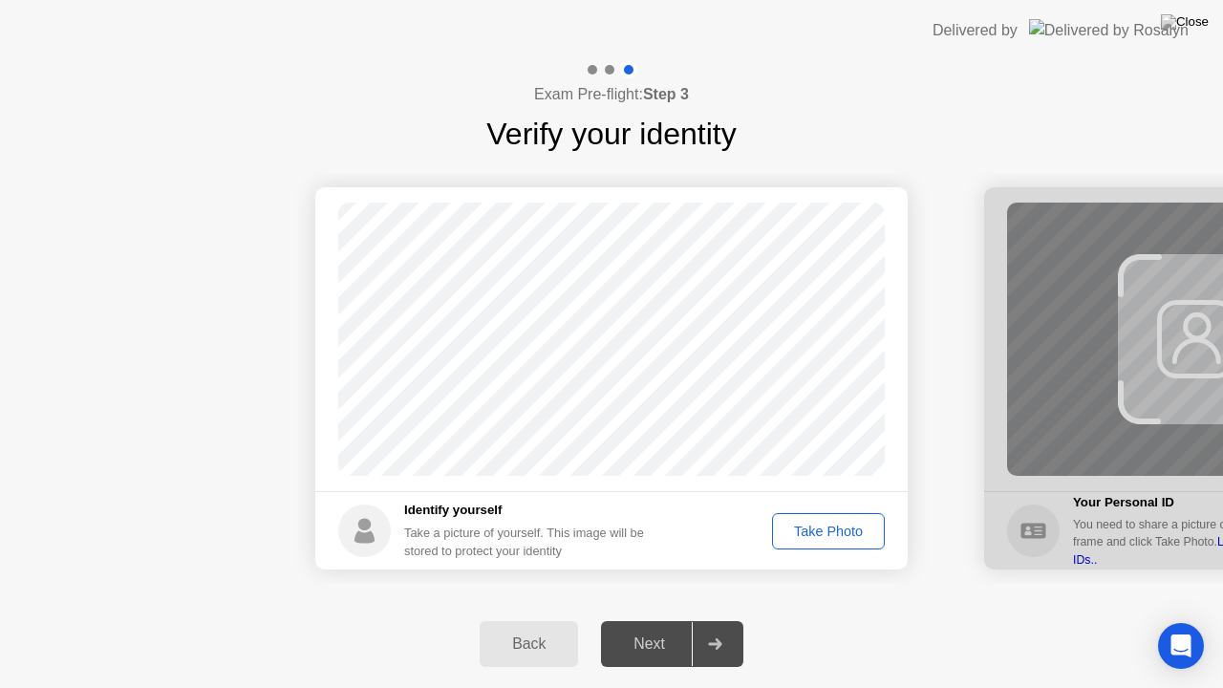
click at [805, 528] on div "Take Photo" at bounding box center [827, 530] width 99 height 15
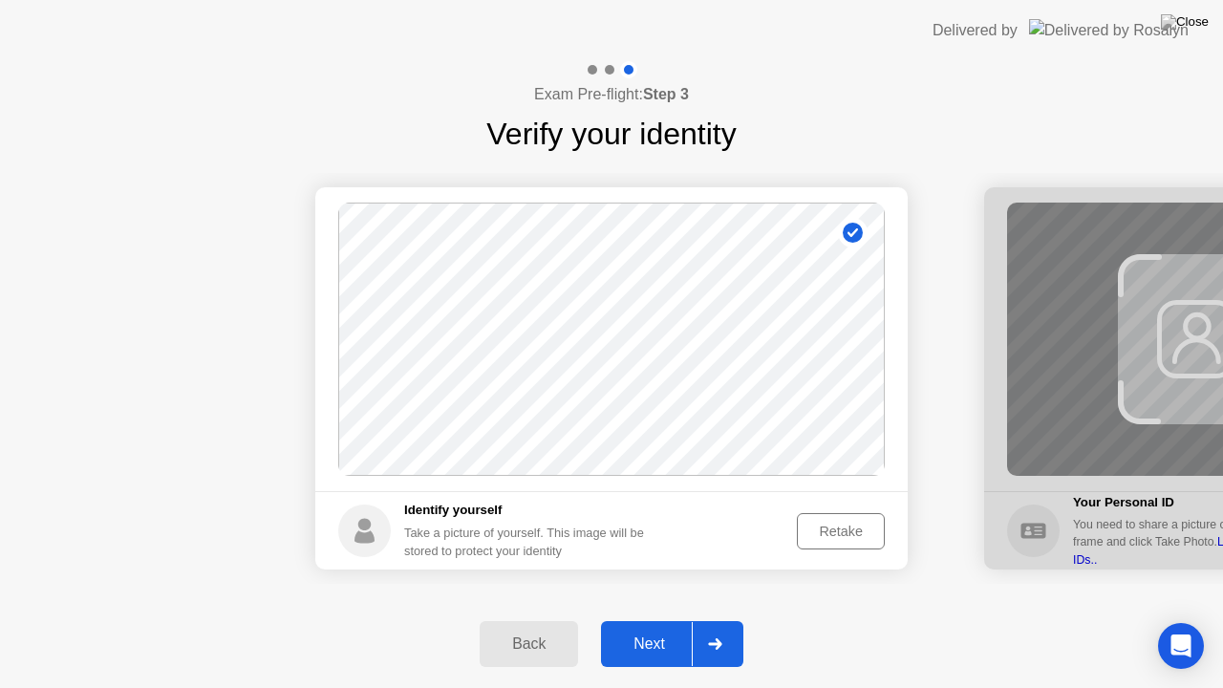
click at [656, 620] on div "Next" at bounding box center [649, 643] width 85 height 17
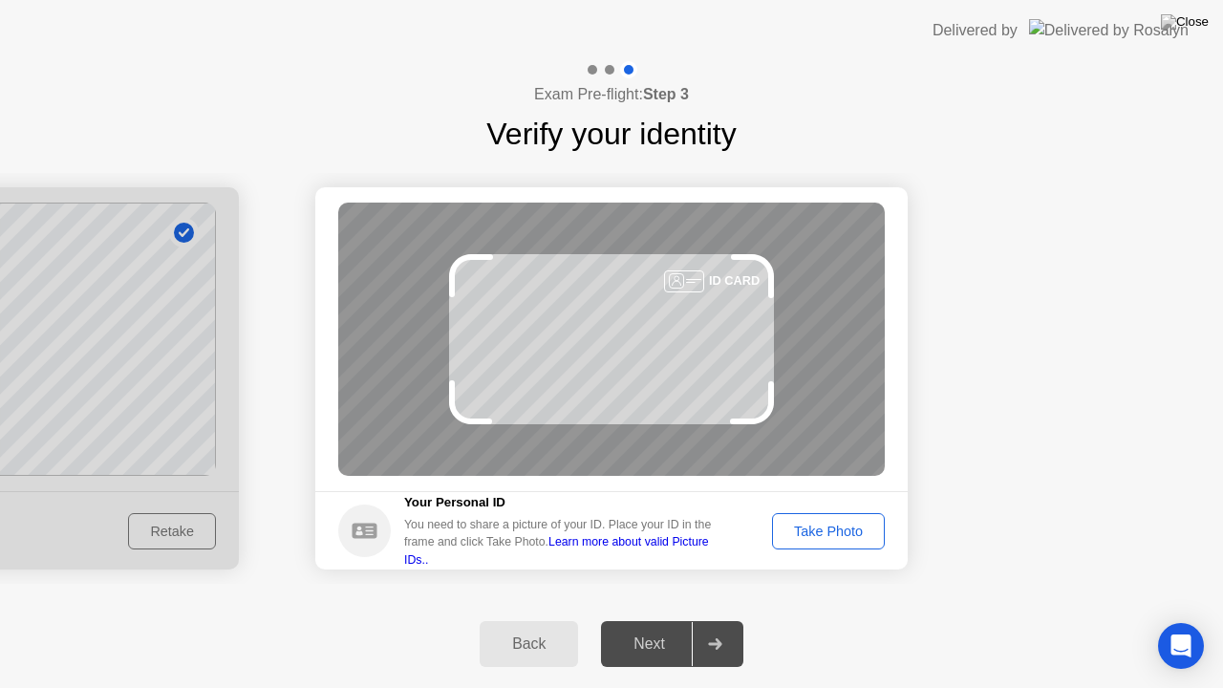
click at [824, 543] on button "Take Photo" at bounding box center [828, 531] width 113 height 36
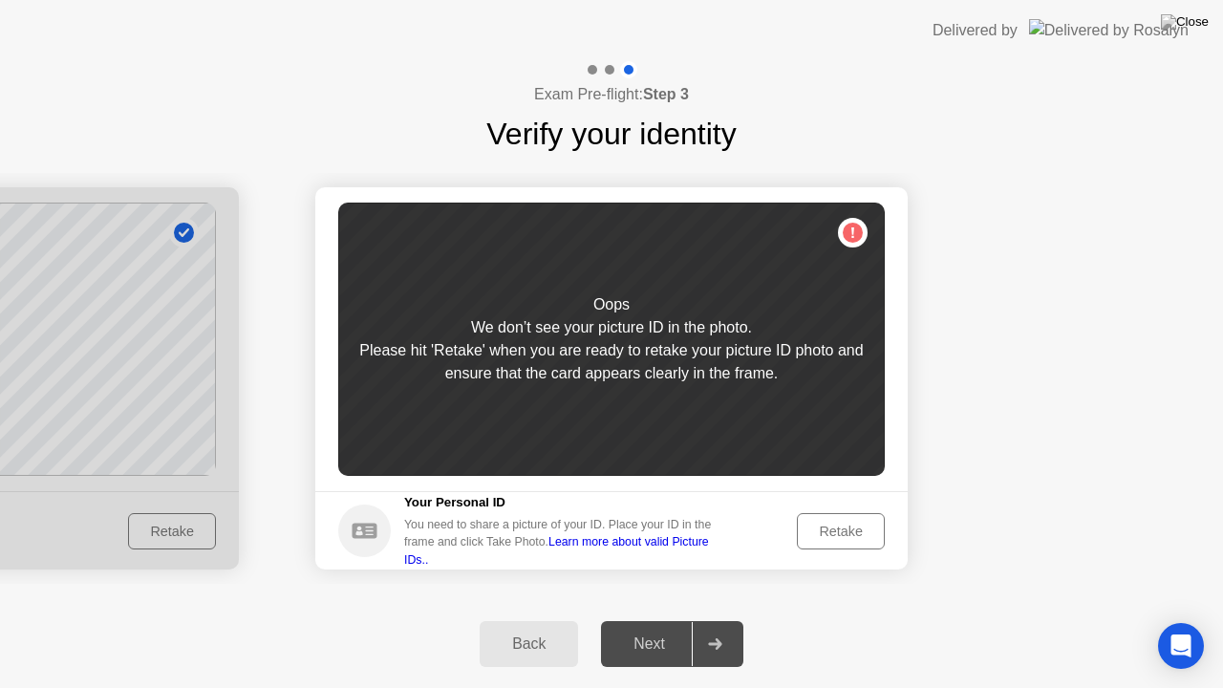
click at [821, 529] on div "Retake" at bounding box center [840, 530] width 75 height 15
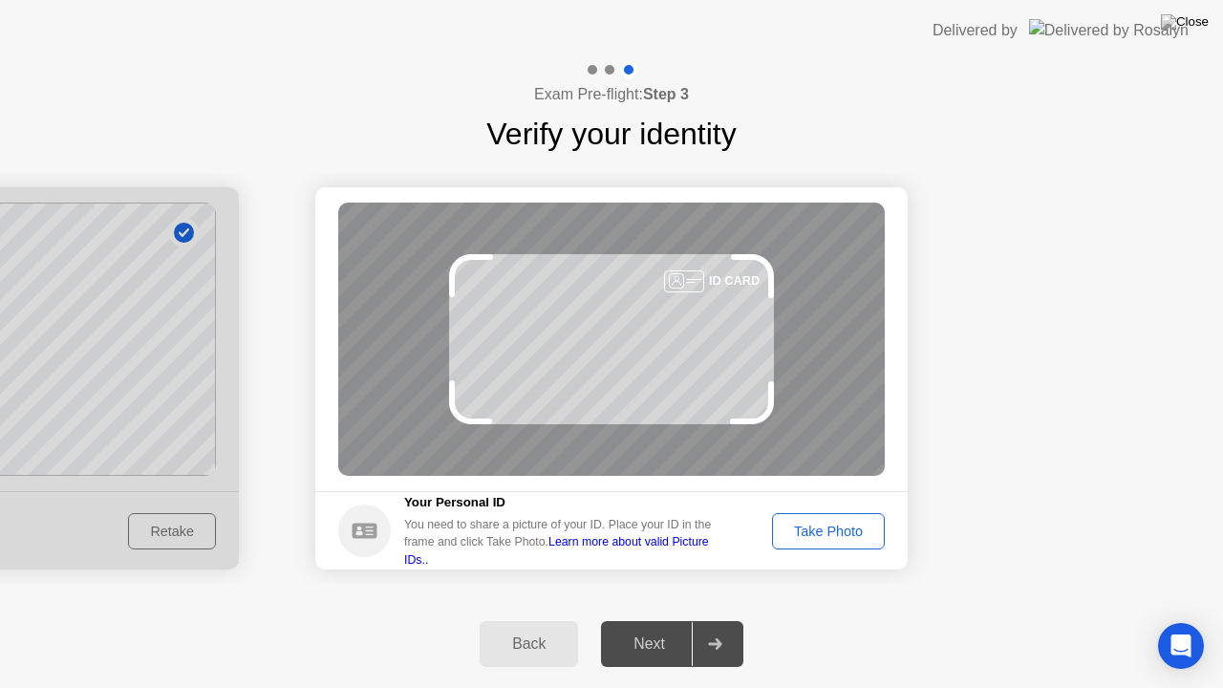
click at [821, 529] on div "Take Photo" at bounding box center [827, 530] width 99 height 15
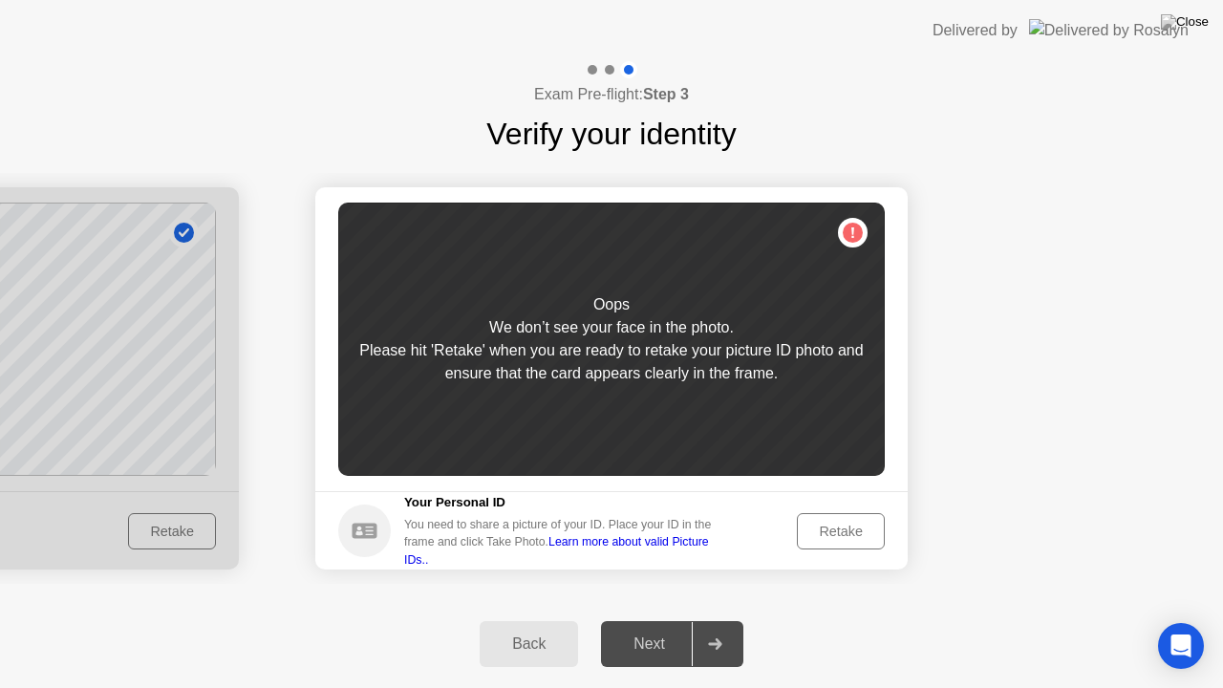
click at [821, 529] on div "Retake" at bounding box center [840, 530] width 75 height 15
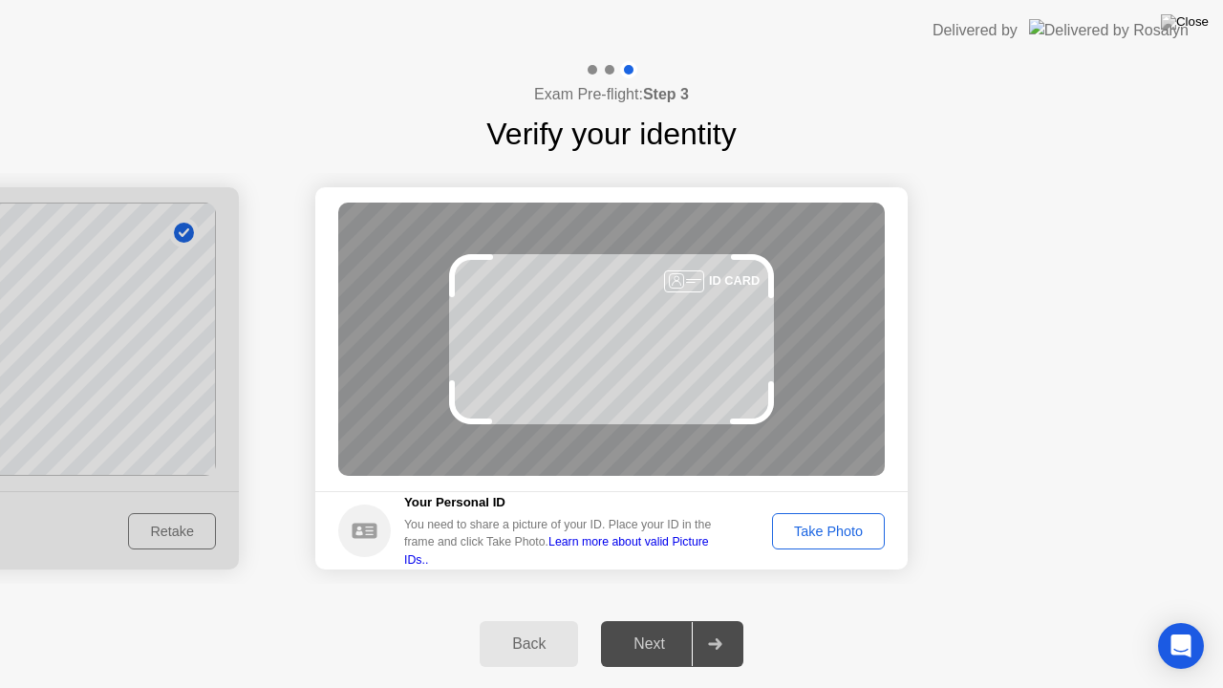
click at [821, 529] on div "Take Photo" at bounding box center [827, 530] width 99 height 15
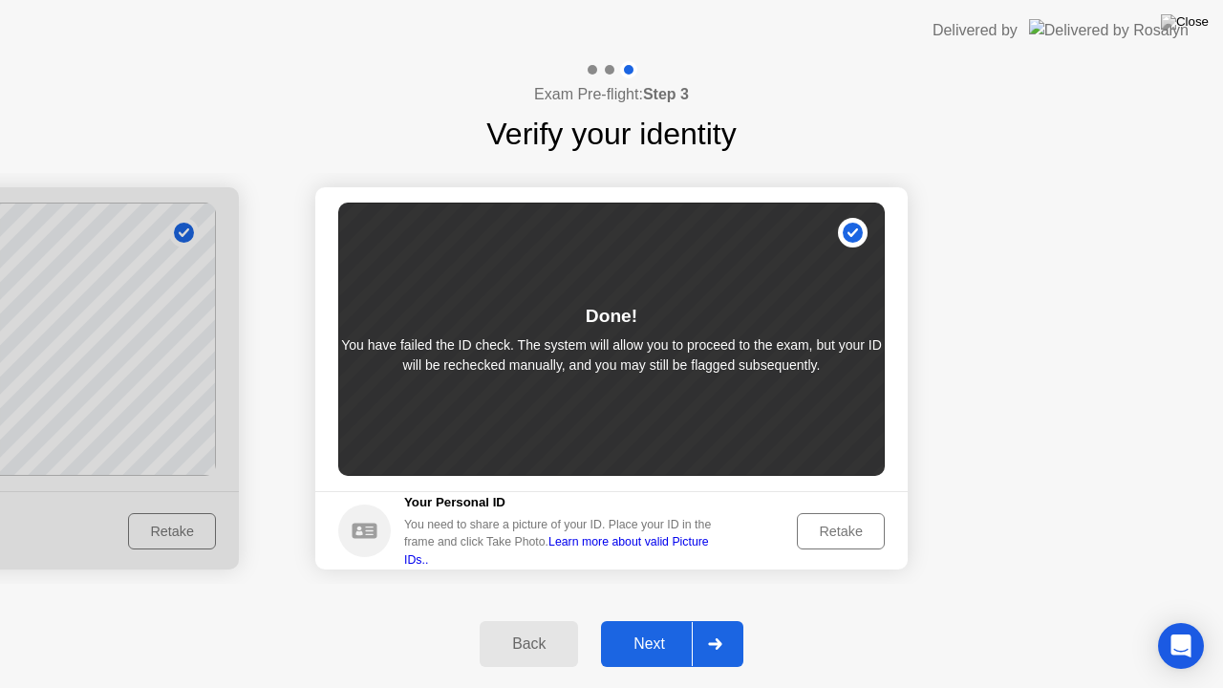
click at [661, 620] on div "Next" at bounding box center [649, 643] width 85 height 17
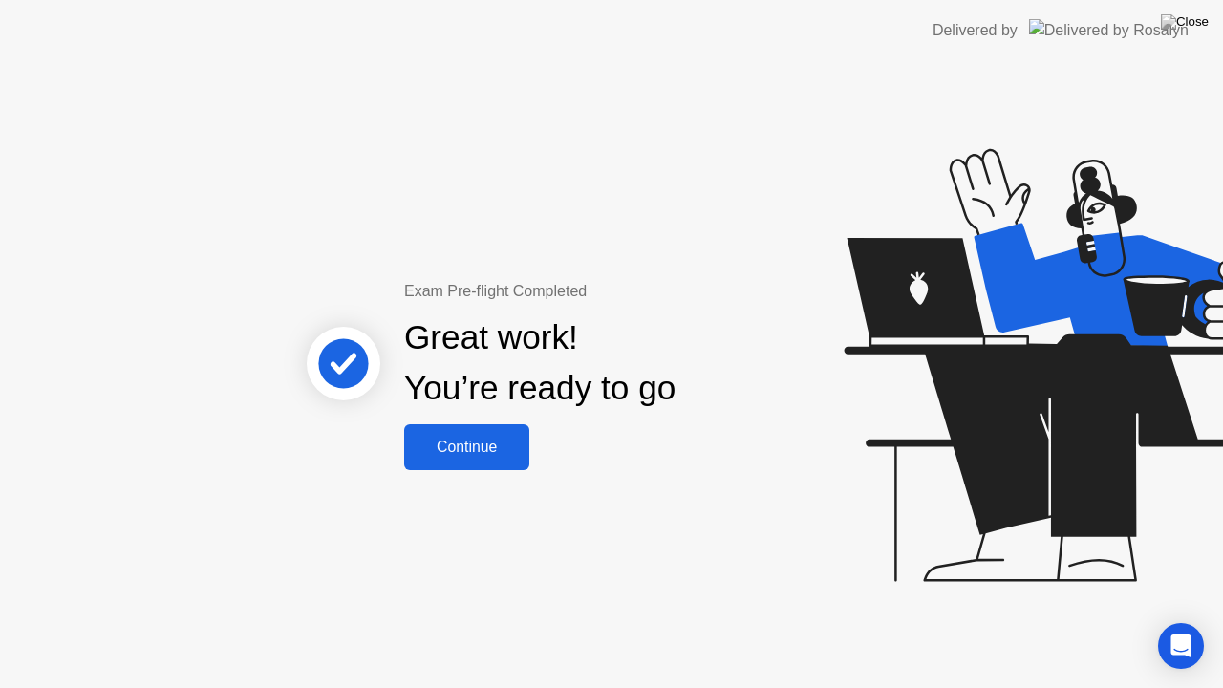
click at [486, 442] on div "Continue" at bounding box center [467, 446] width 114 height 17
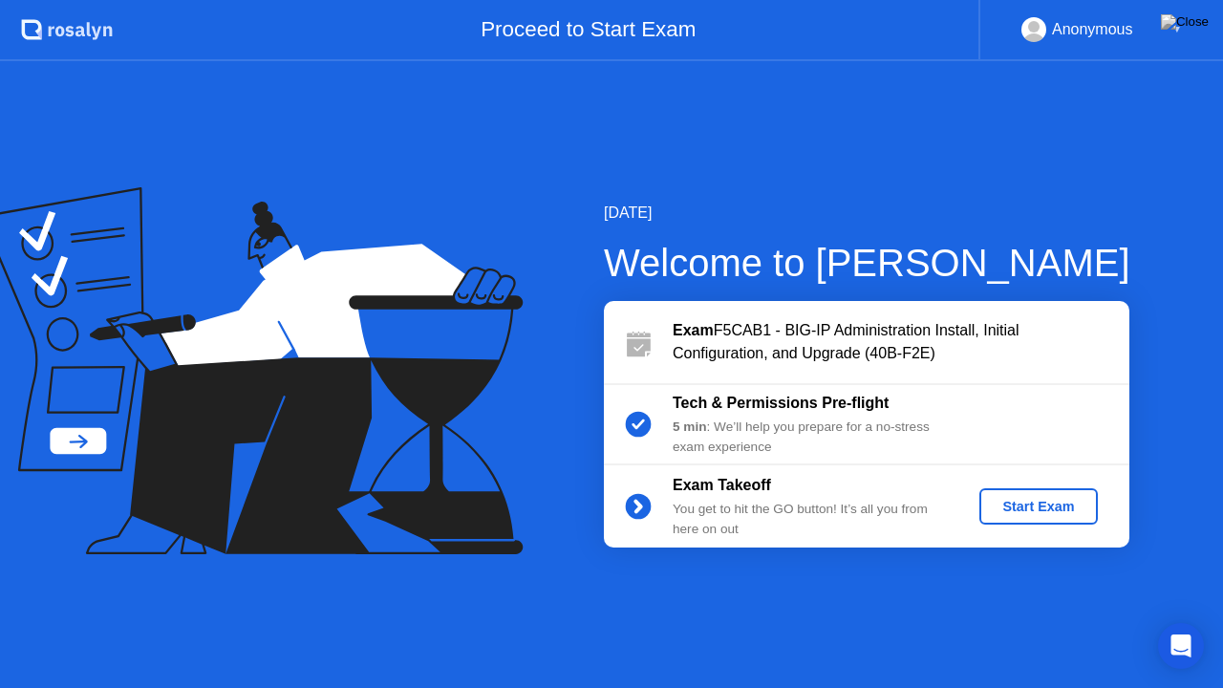
click at [1022, 508] on div "Start Exam" at bounding box center [1038, 506] width 102 height 15
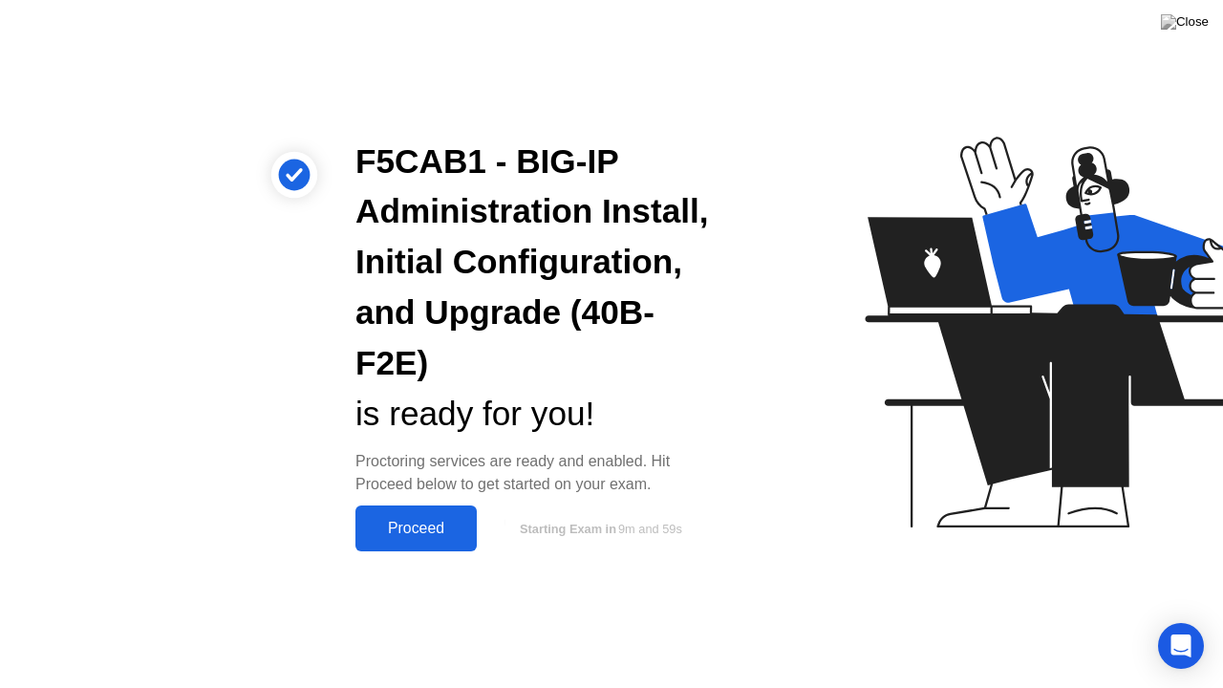
click at [443, 527] on div "Proceed" at bounding box center [416, 528] width 110 height 17
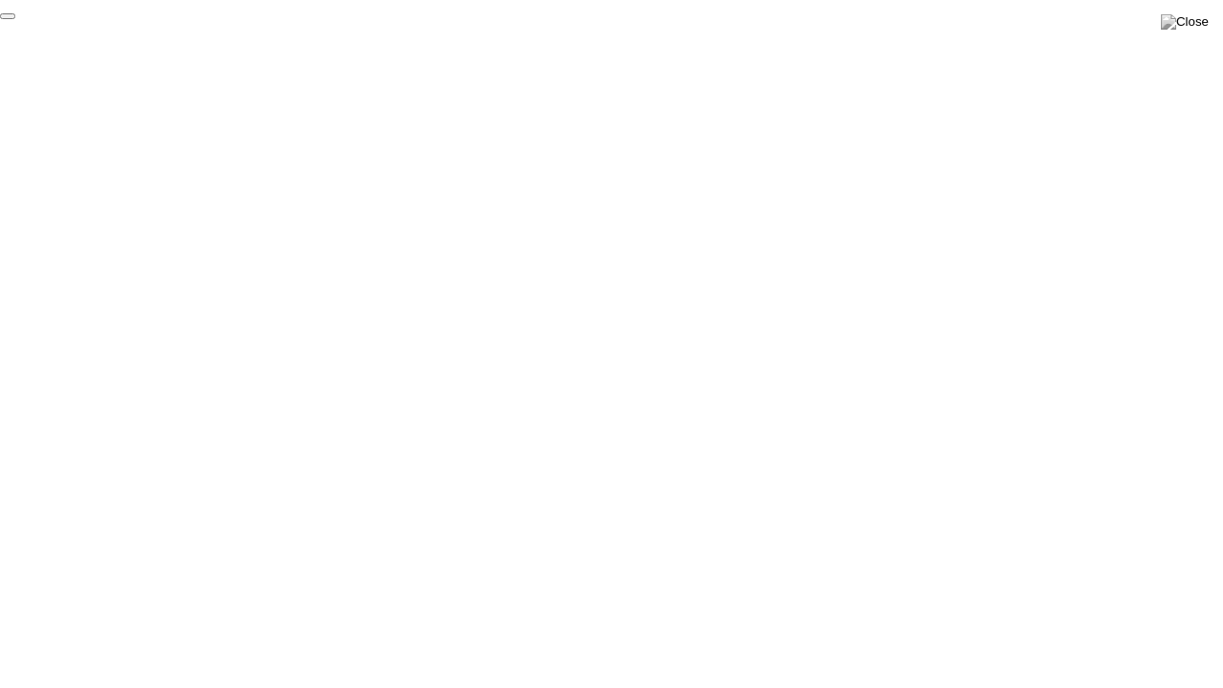
click div "End Proctoring Session"
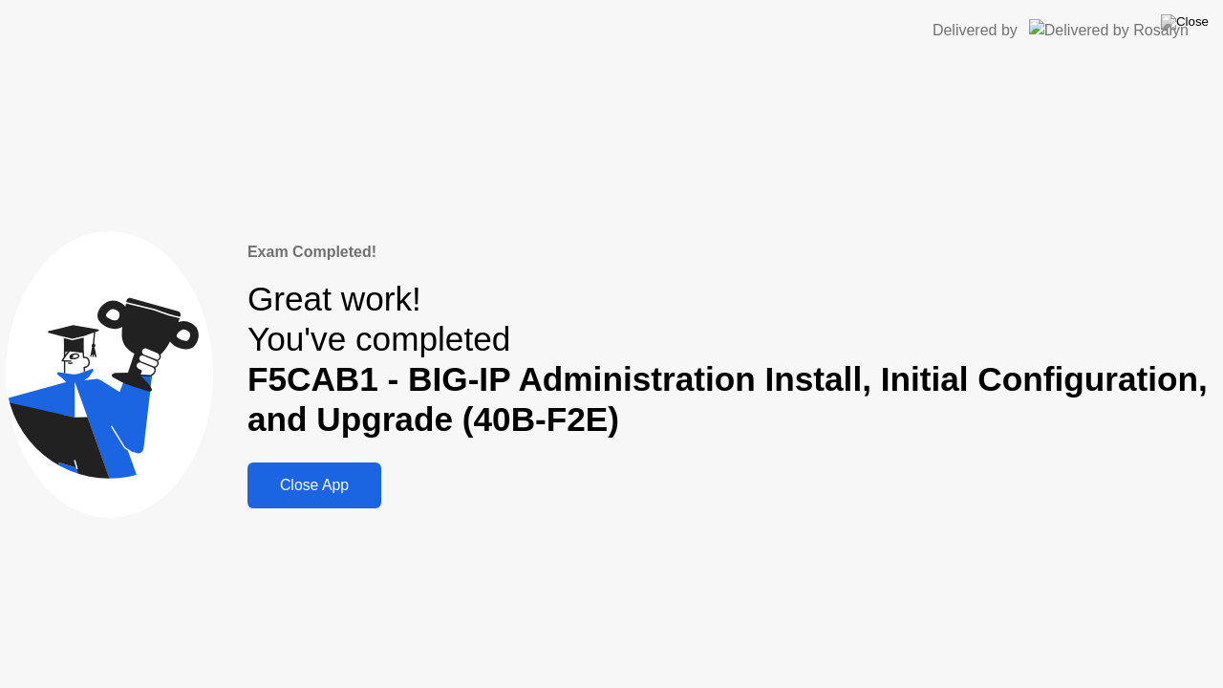
click at [343, 472] on button "Close App" at bounding box center [314, 485] width 134 height 46
